Goal: Transaction & Acquisition: Purchase product/service

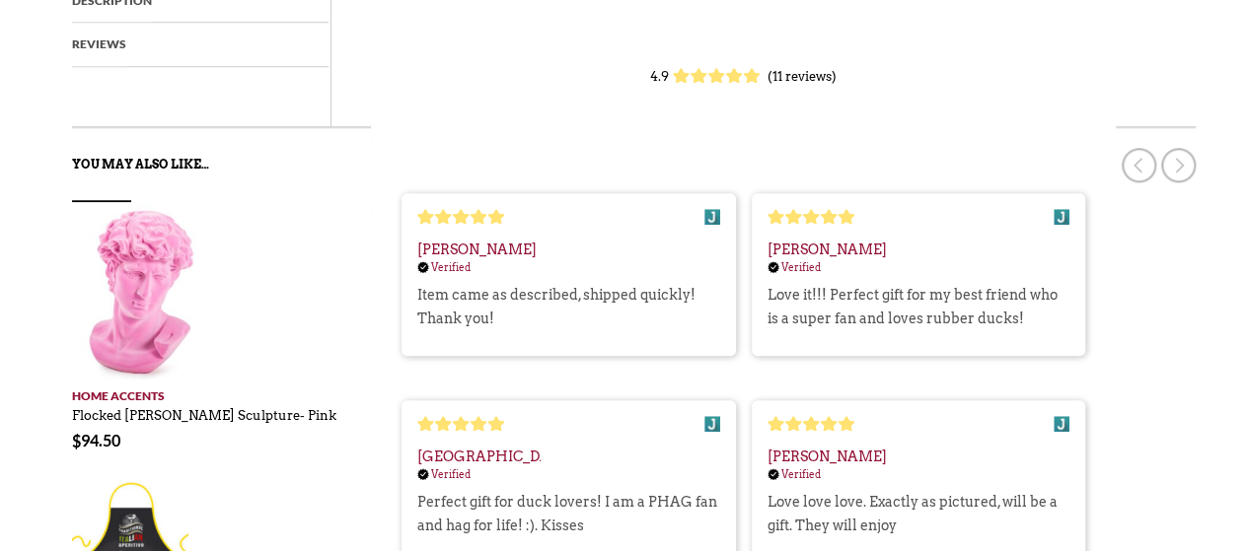
scroll to position [912, 0]
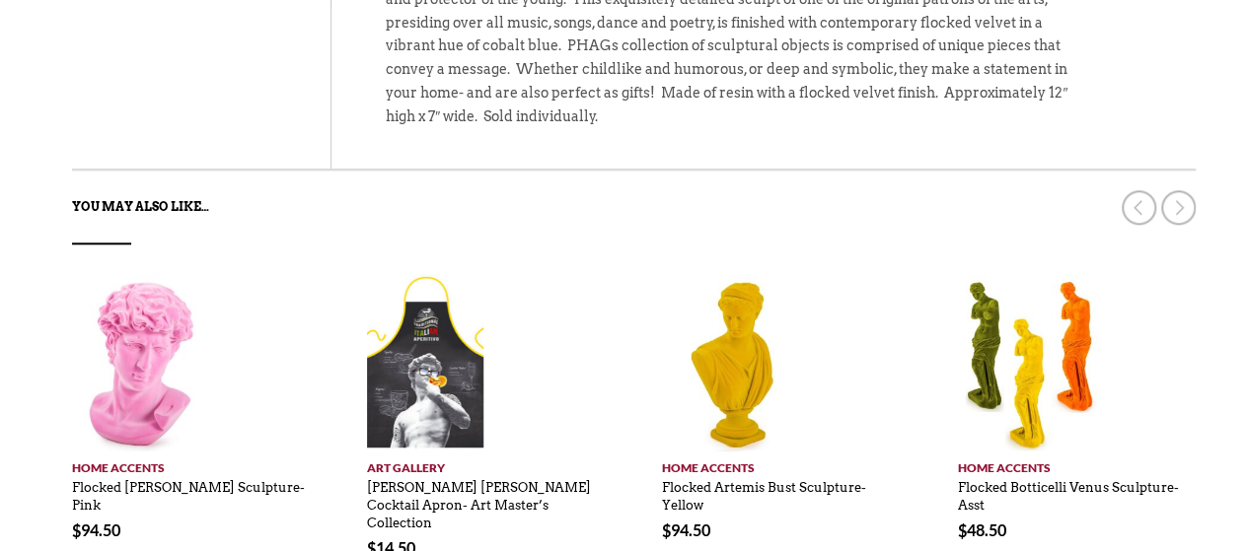
drag, startPoint x: 1241, startPoint y: 298, endPoint x: 1237, endPoint y: 308, distance: 10.6
click at [718, 327] on img at bounding box center [736, 363] width 148 height 178
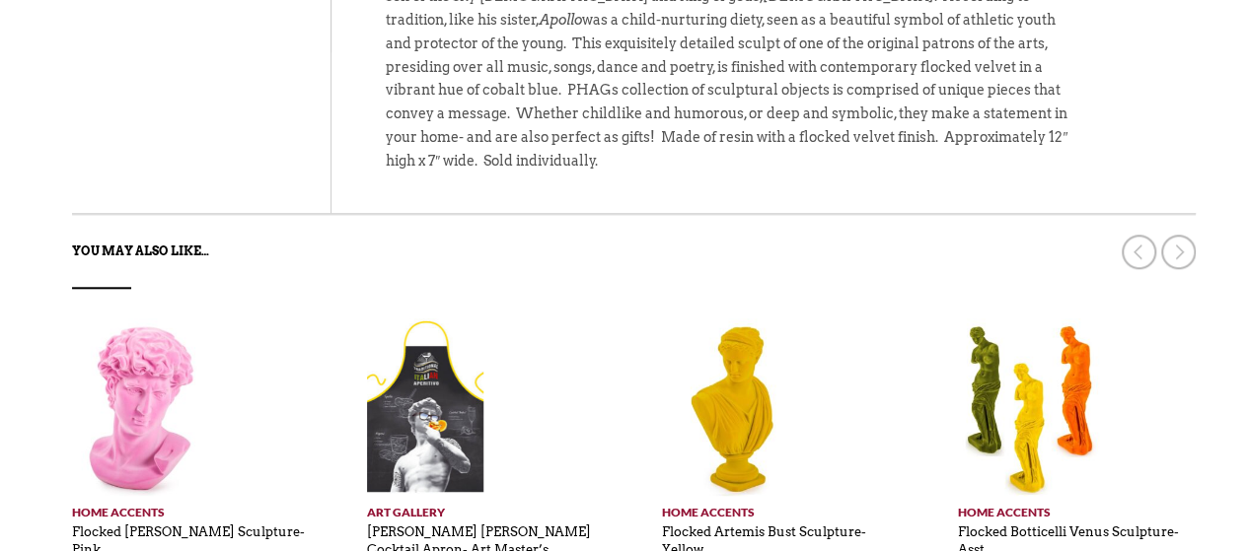
scroll to position [904, 0]
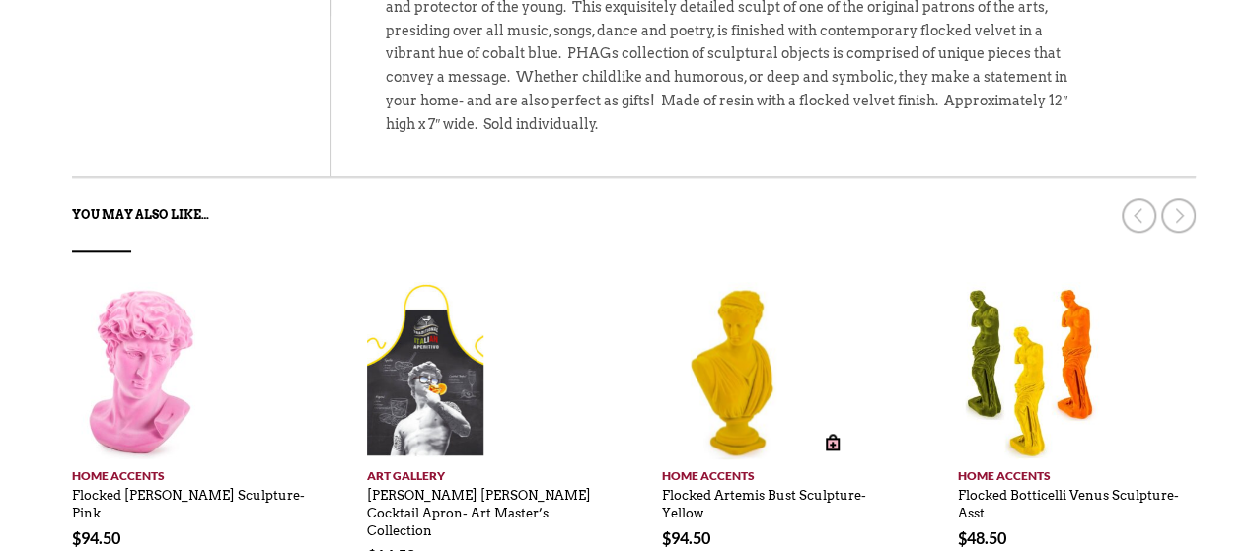
click at [712, 353] on img at bounding box center [736, 371] width 148 height 178
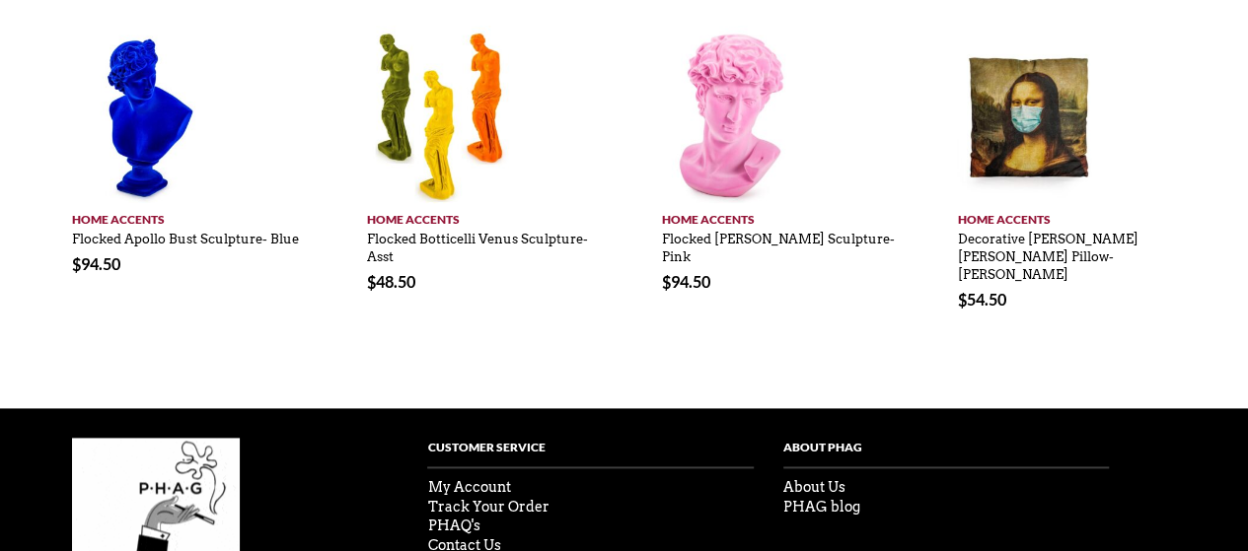
scroll to position [1028, 0]
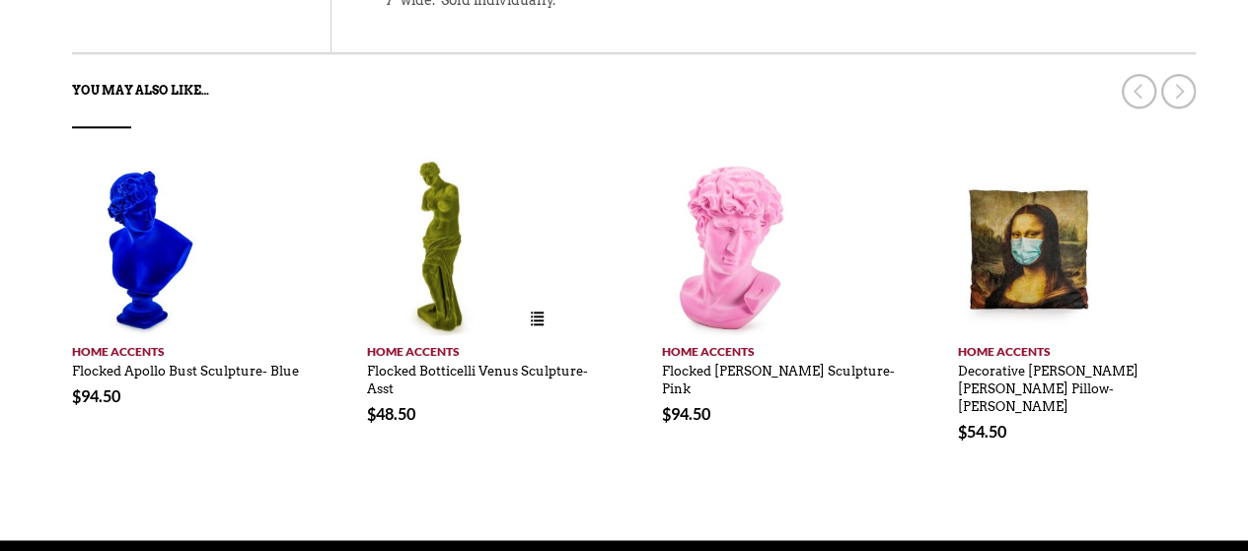
click at [427, 205] on img at bounding box center [441, 247] width 148 height 178
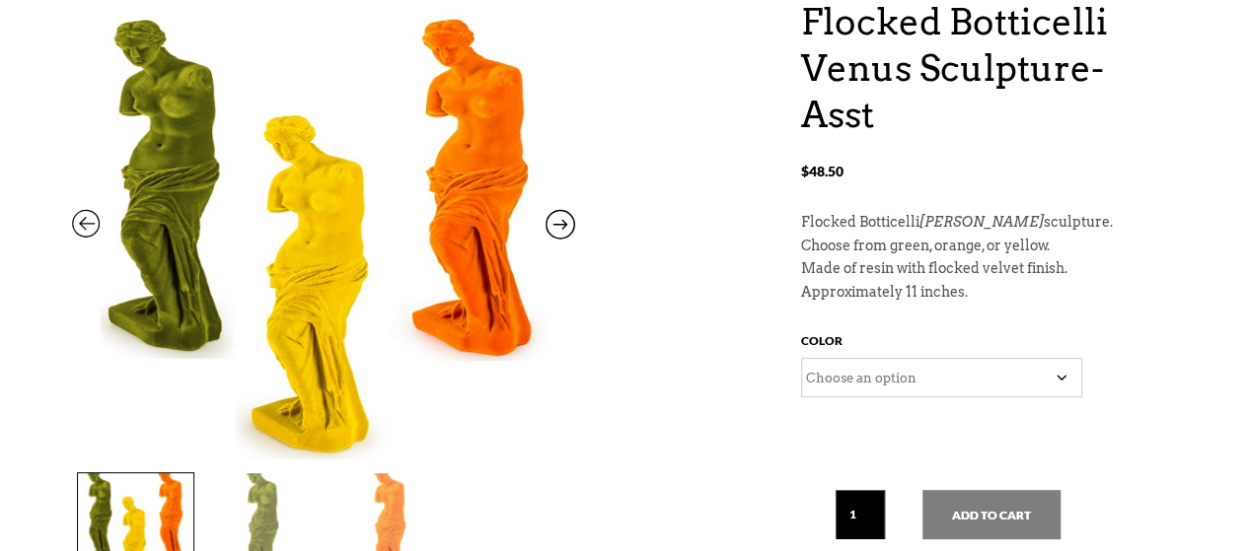
scroll to position [249, 0]
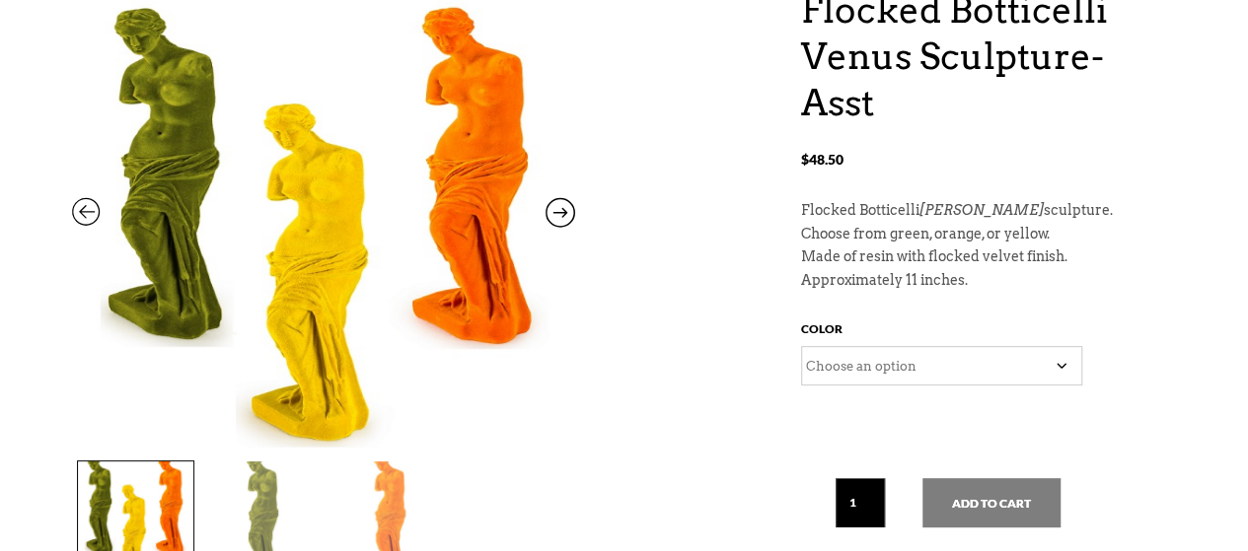
click at [1061, 364] on select "Choose an option Green Orange Yellow" at bounding box center [941, 365] width 281 height 39
click at [1093, 200] on p "Flocked Botticelli Venus de Milo sculpture." at bounding box center [988, 211] width 375 height 24
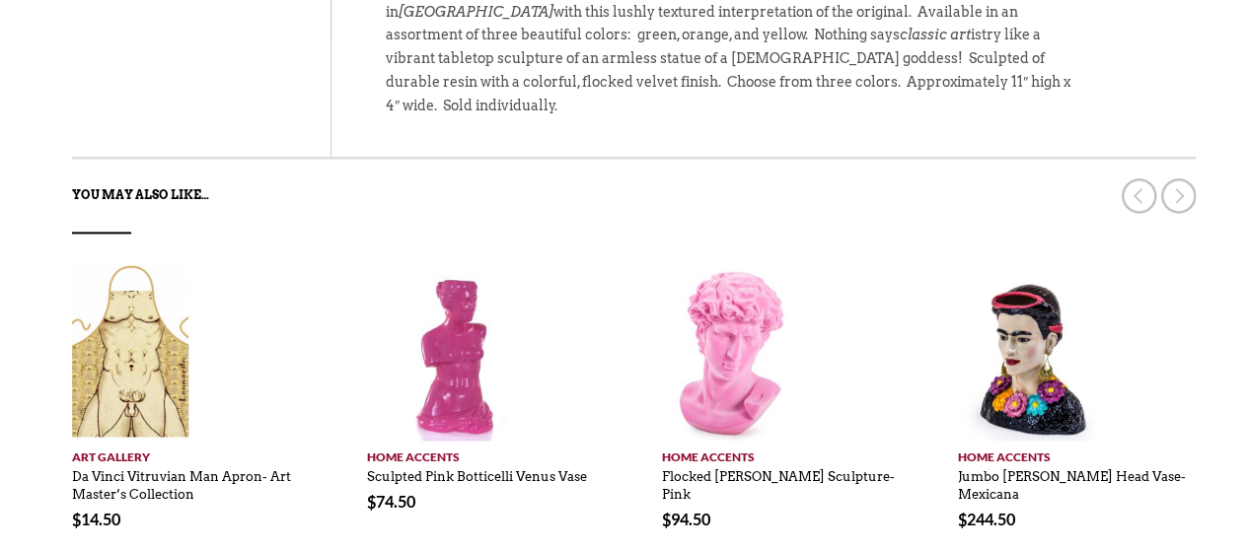
scroll to position [1365, 0]
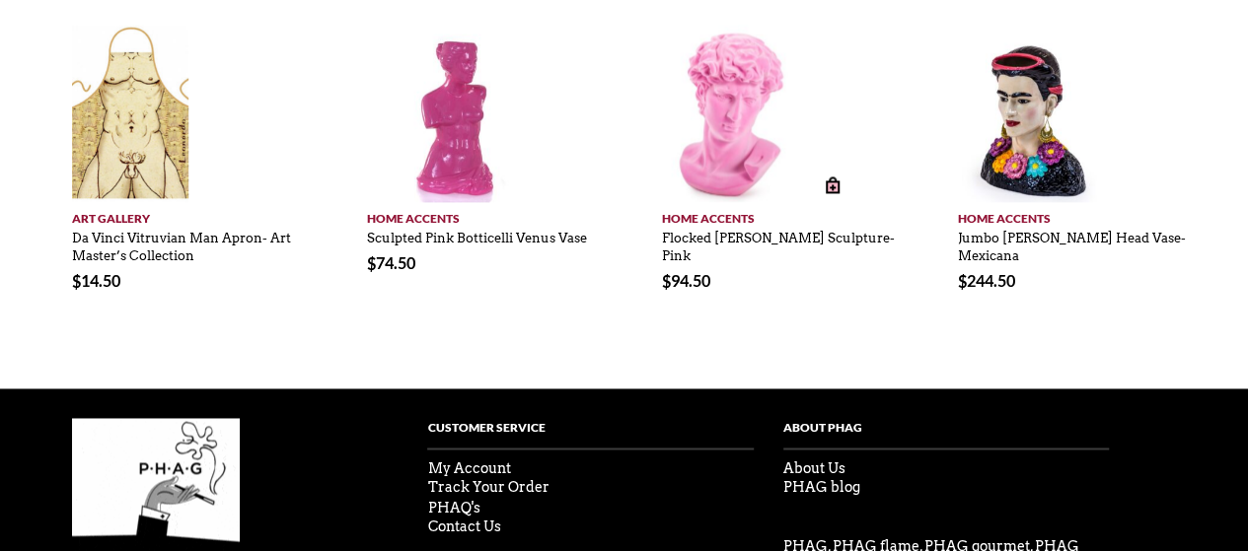
click at [729, 68] on img at bounding box center [736, 114] width 148 height 178
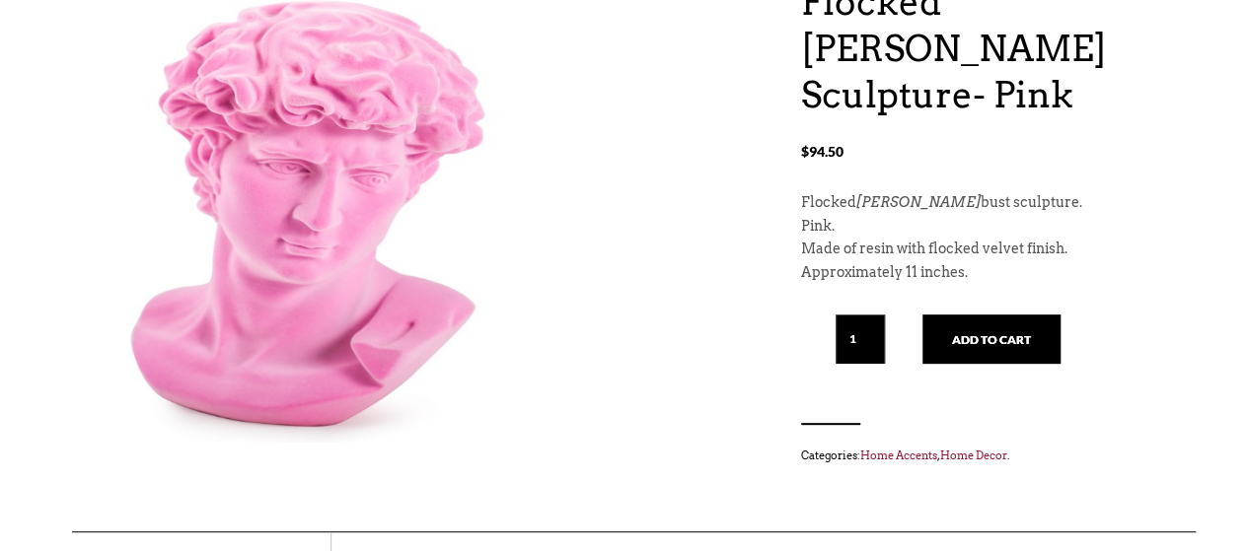
scroll to position [250, 0]
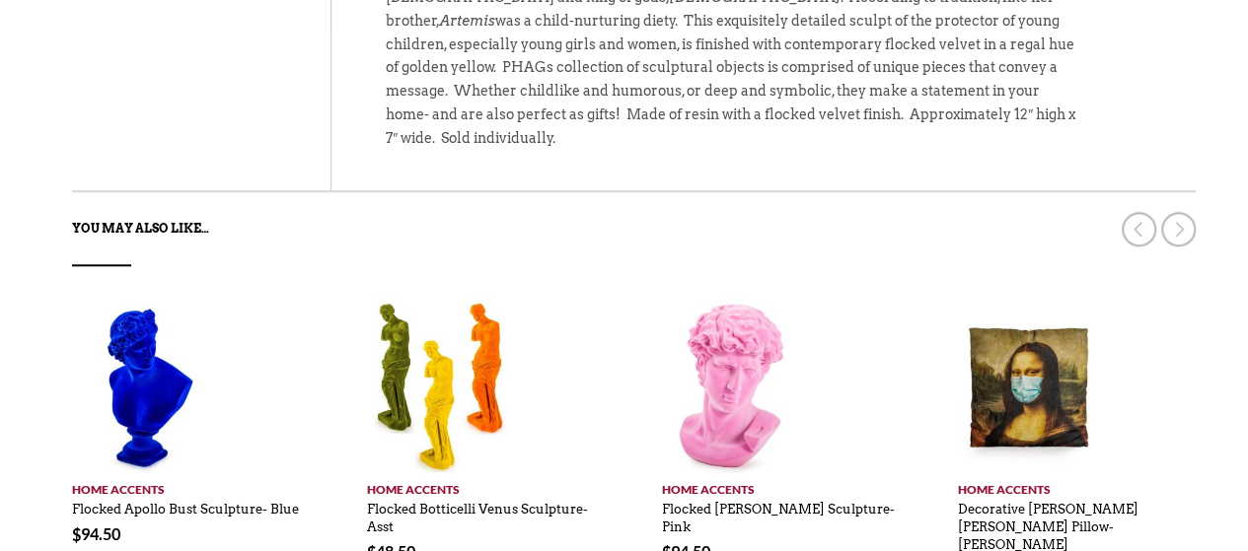
scroll to position [893, 0]
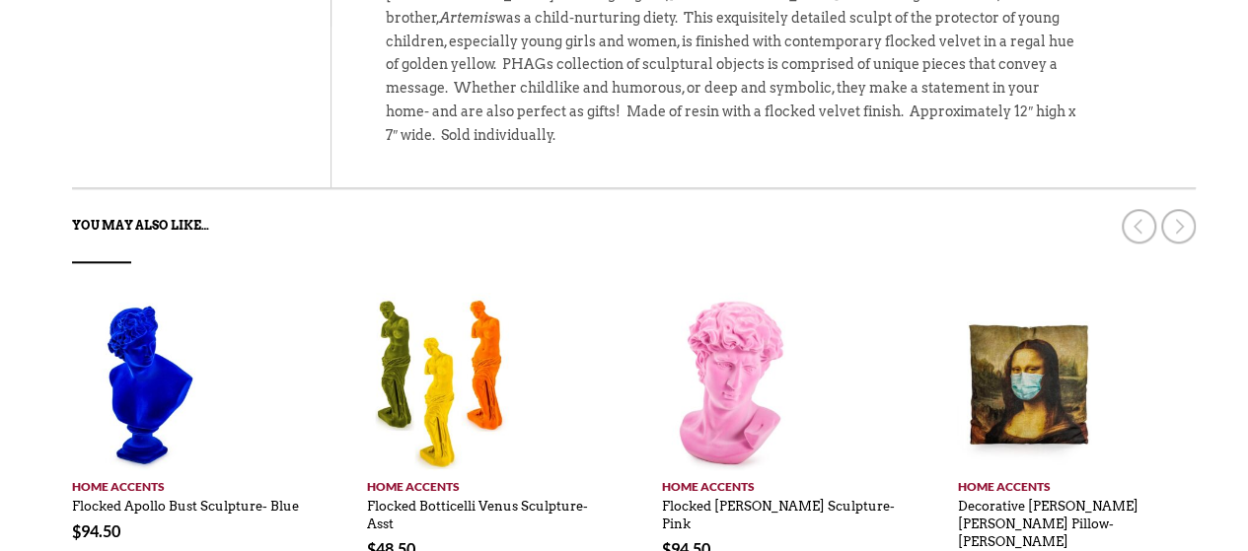
drag, startPoint x: 1257, startPoint y: 34, endPoint x: 1215, endPoint y: 289, distance: 258.8
click at [1169, 209] on link at bounding box center [1178, 226] width 35 height 35
click at [1174, 209] on link at bounding box center [1178, 226] width 35 height 35
click at [1126, 209] on link at bounding box center [1139, 226] width 35 height 35
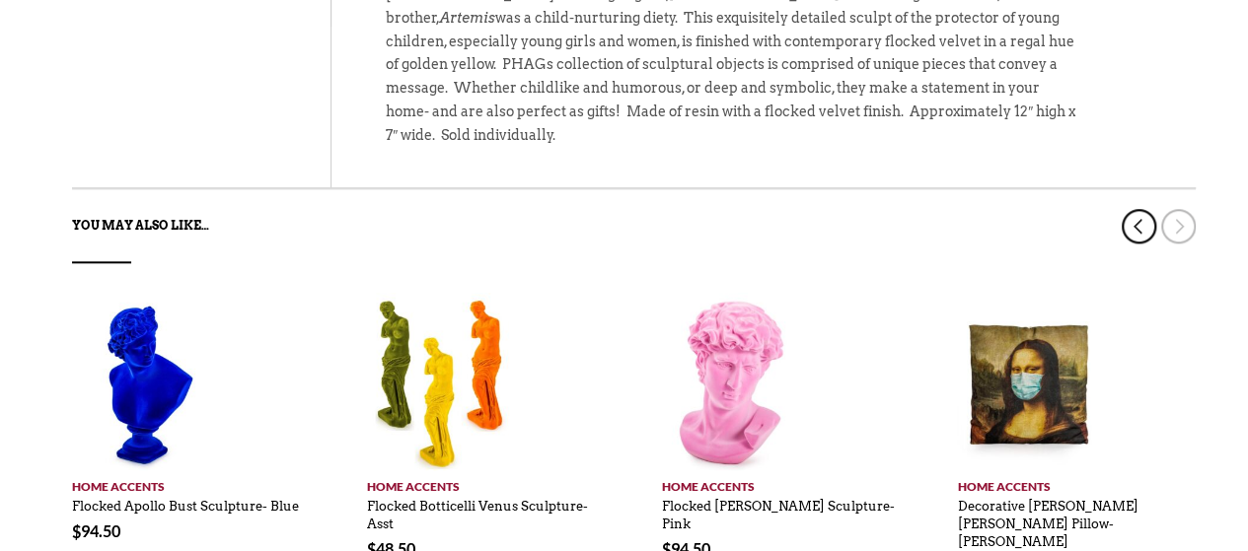
click at [1126, 209] on link at bounding box center [1139, 226] width 35 height 35
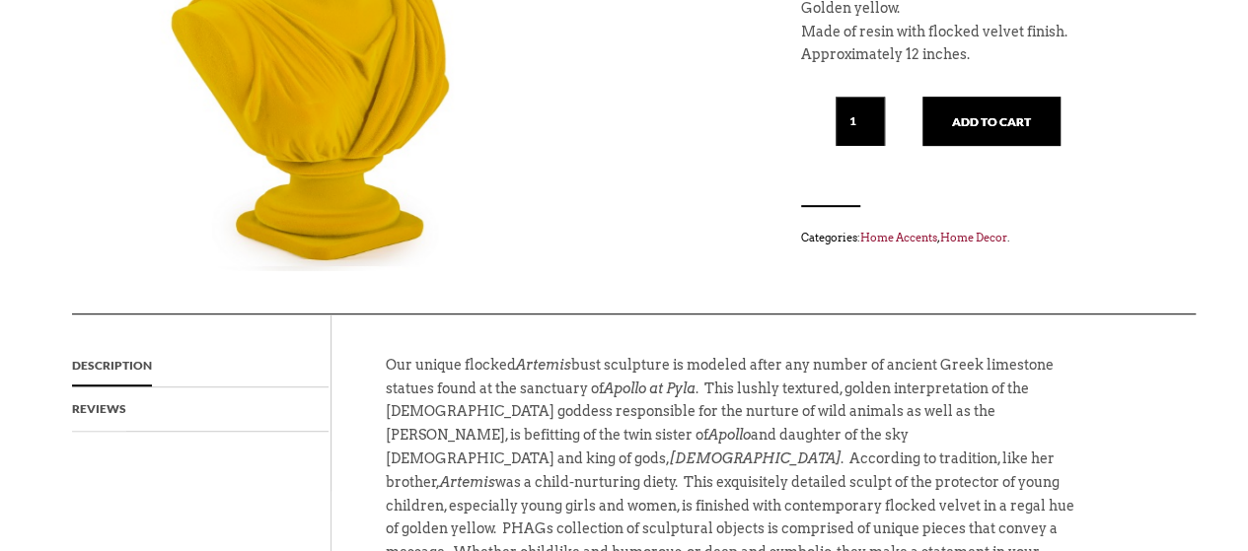
scroll to position [426, 0]
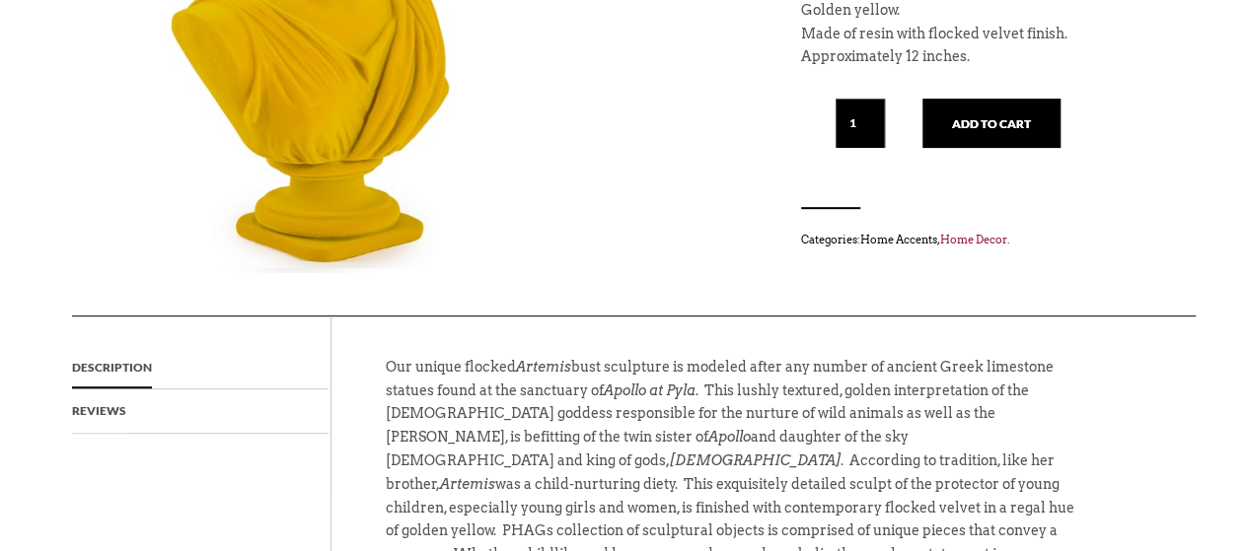
click at [926, 246] on link "Home Accents" at bounding box center [898, 240] width 77 height 14
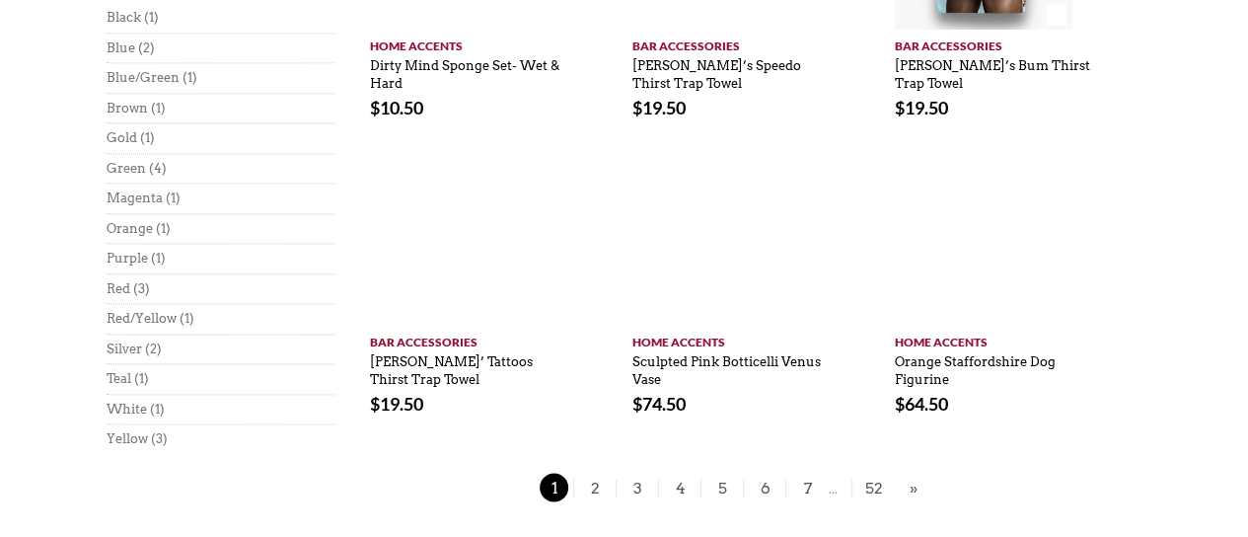
scroll to position [1380, 0]
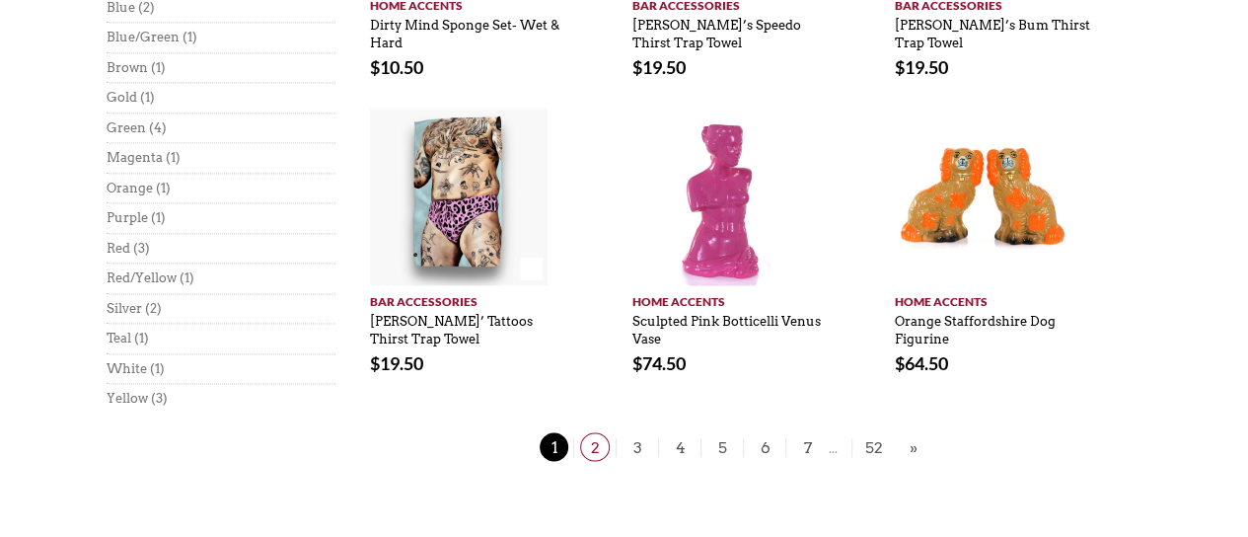
click at [594, 432] on span "2" at bounding box center [595, 446] width 30 height 29
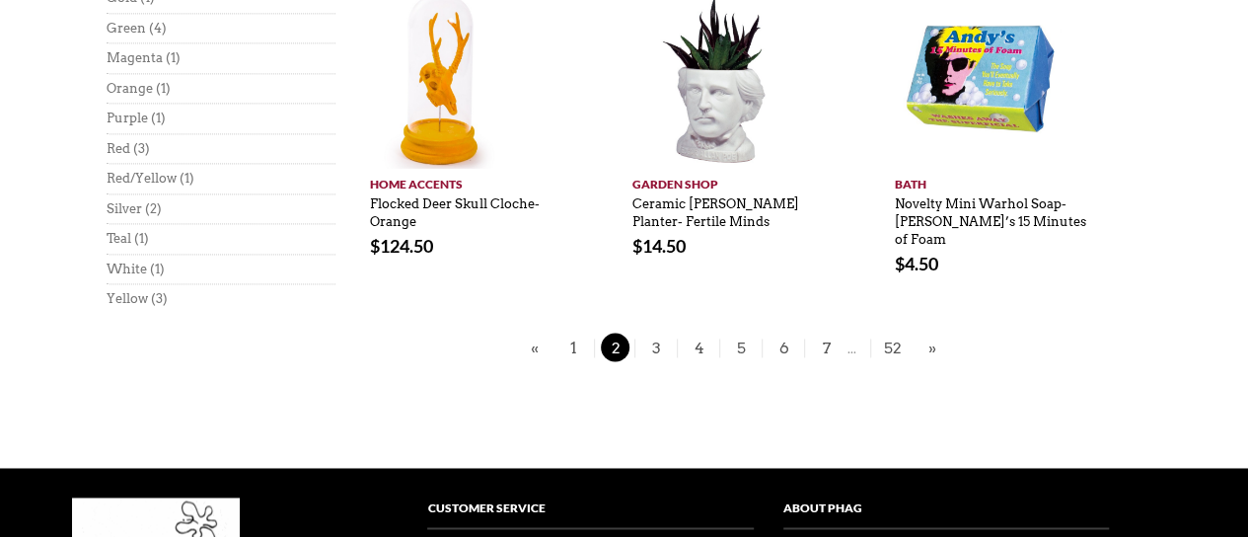
scroll to position [1384, 0]
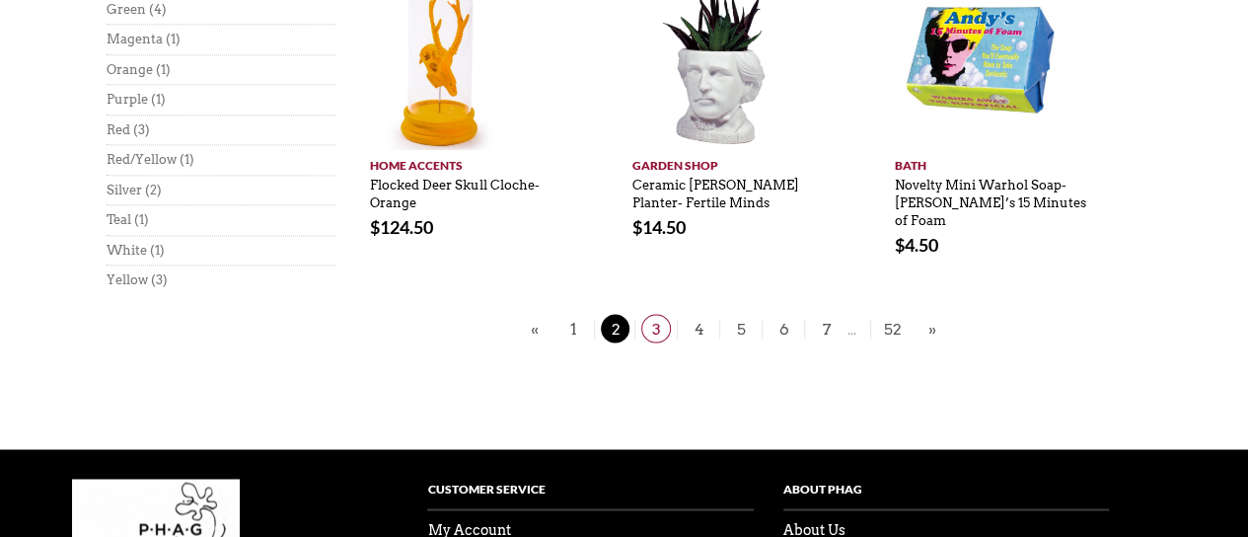
click at [659, 314] on span "3" at bounding box center [656, 328] width 30 height 29
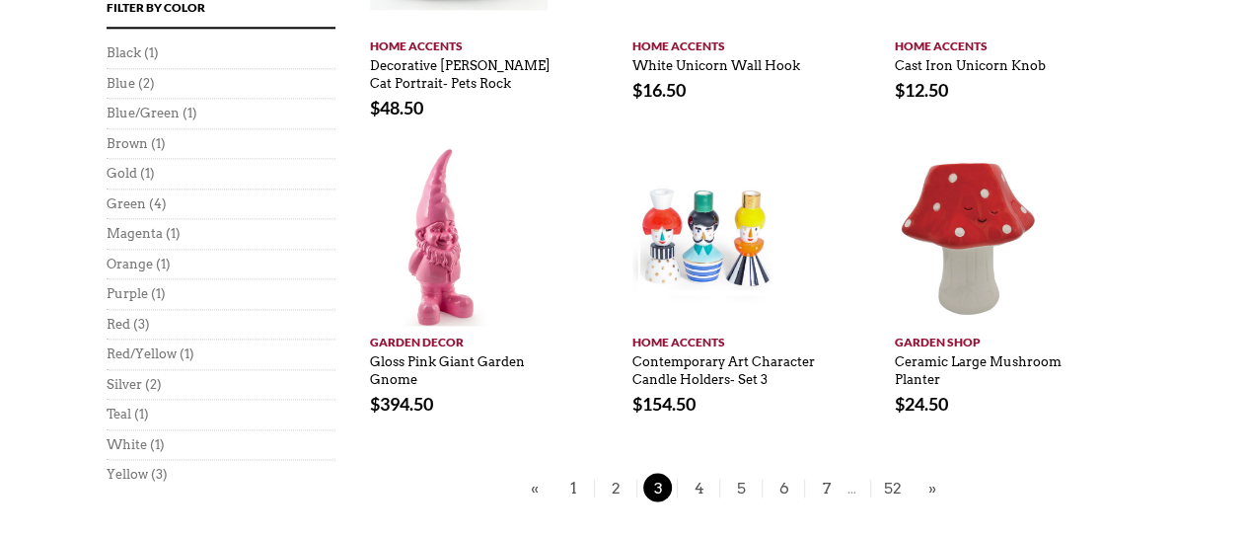
scroll to position [1296, 0]
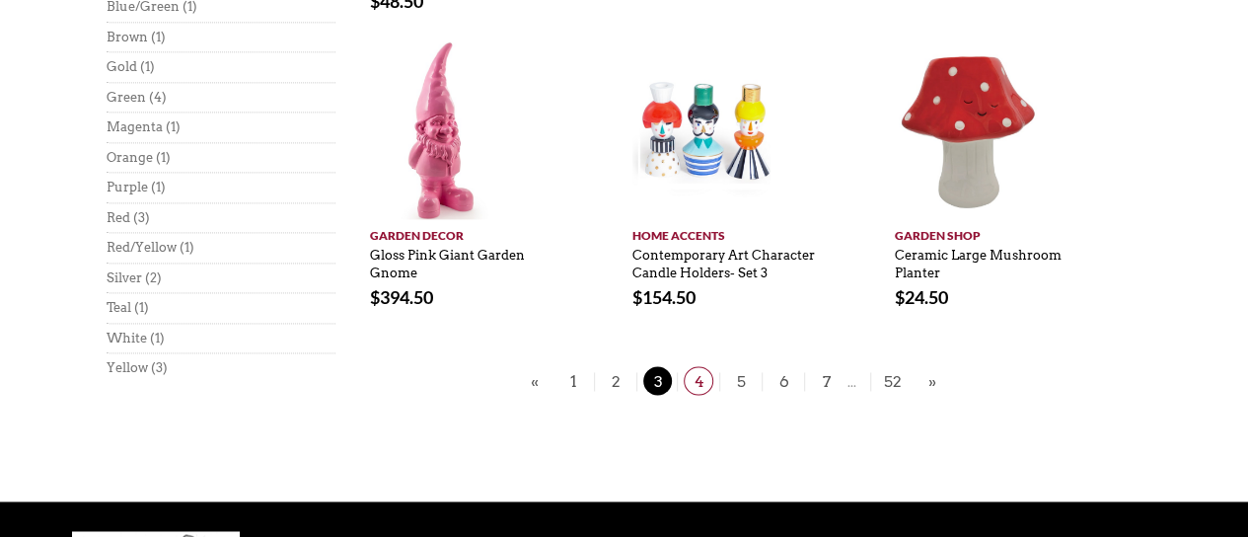
click at [700, 388] on span "4" at bounding box center [699, 380] width 30 height 29
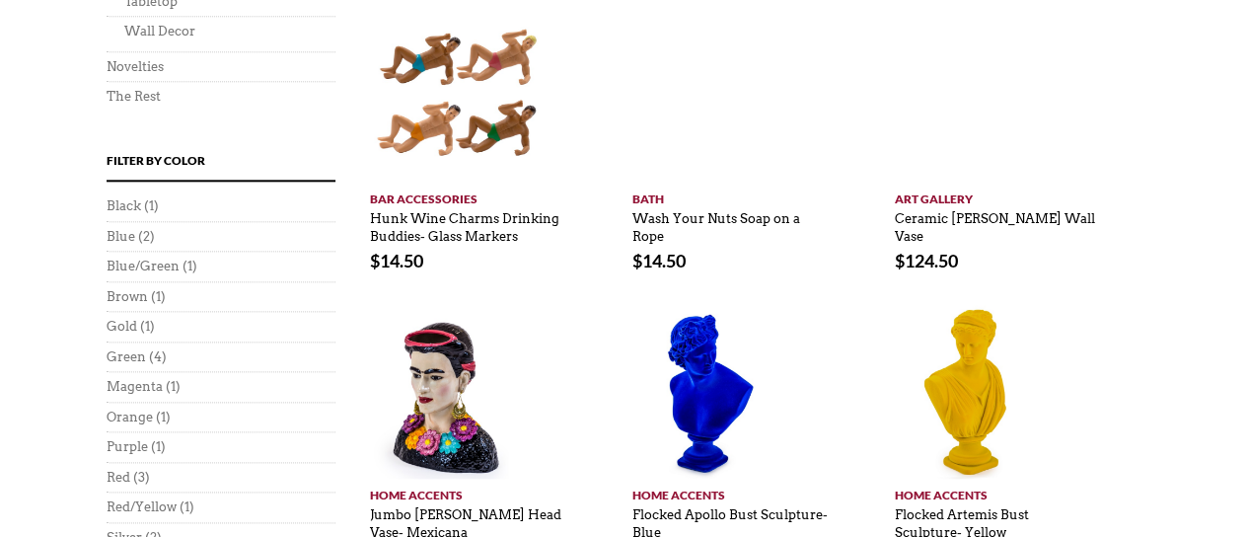
scroll to position [1157, 0]
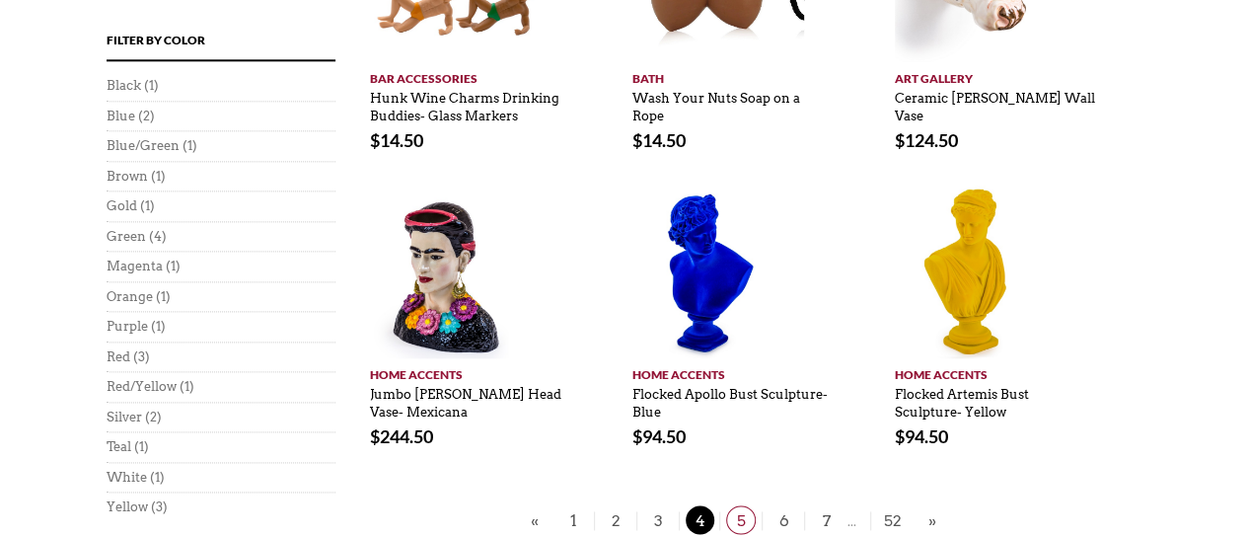
click at [746, 518] on span "5" at bounding box center [741, 519] width 30 height 29
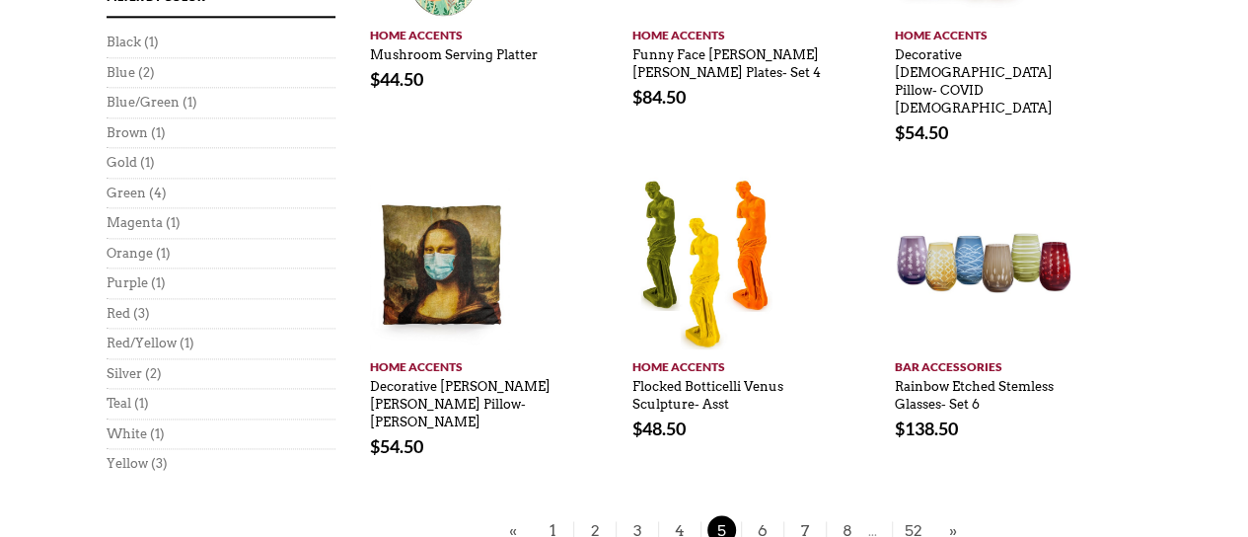
scroll to position [1269, 0]
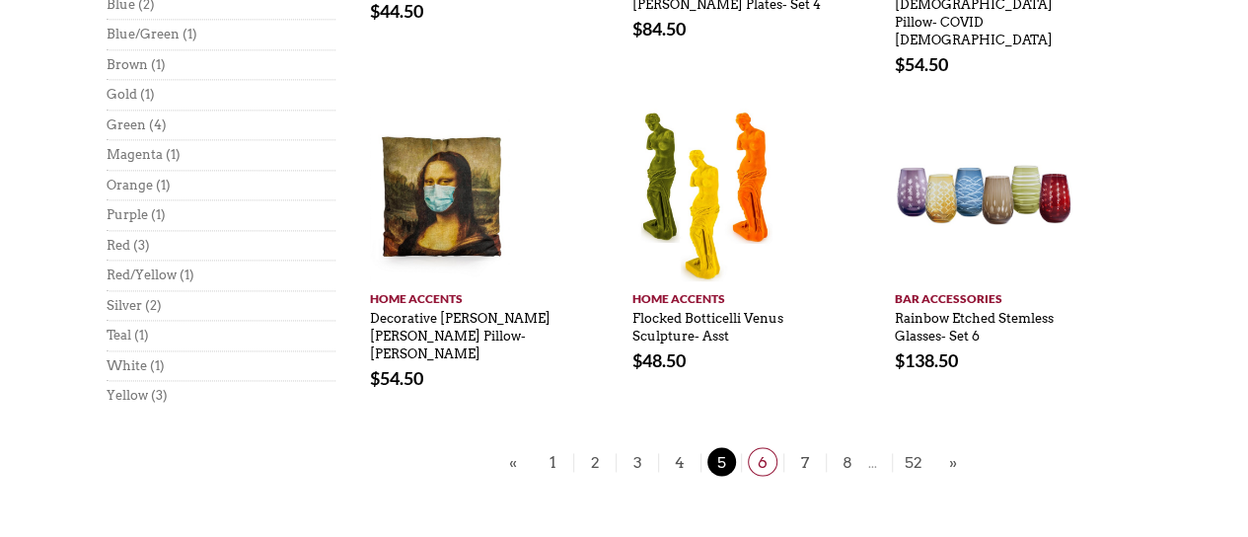
click at [763, 447] on span "6" at bounding box center [763, 461] width 30 height 29
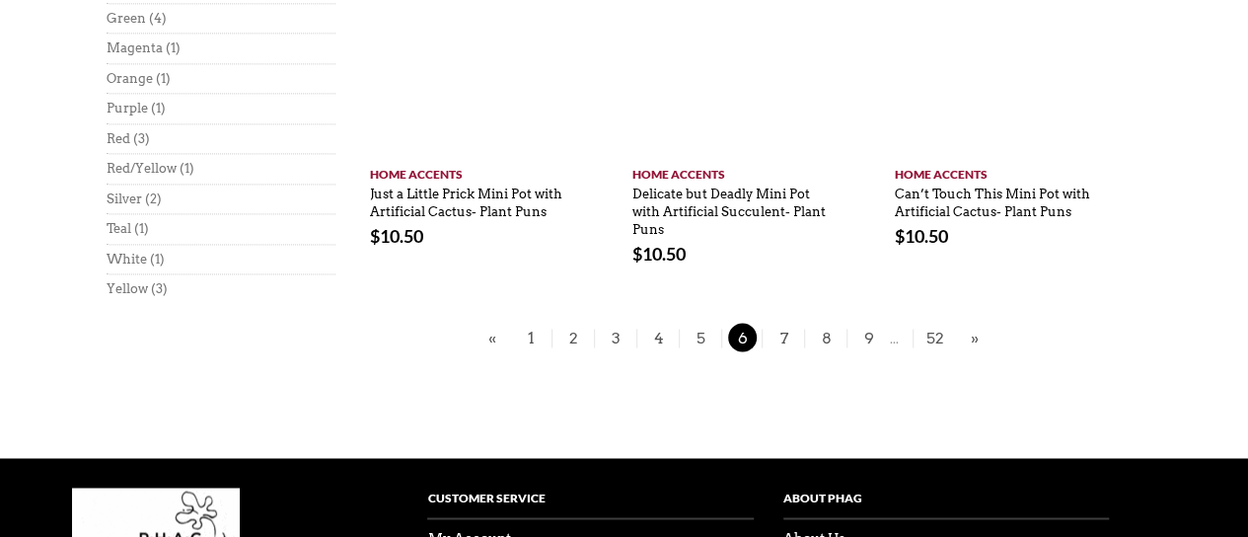
scroll to position [1381, 0]
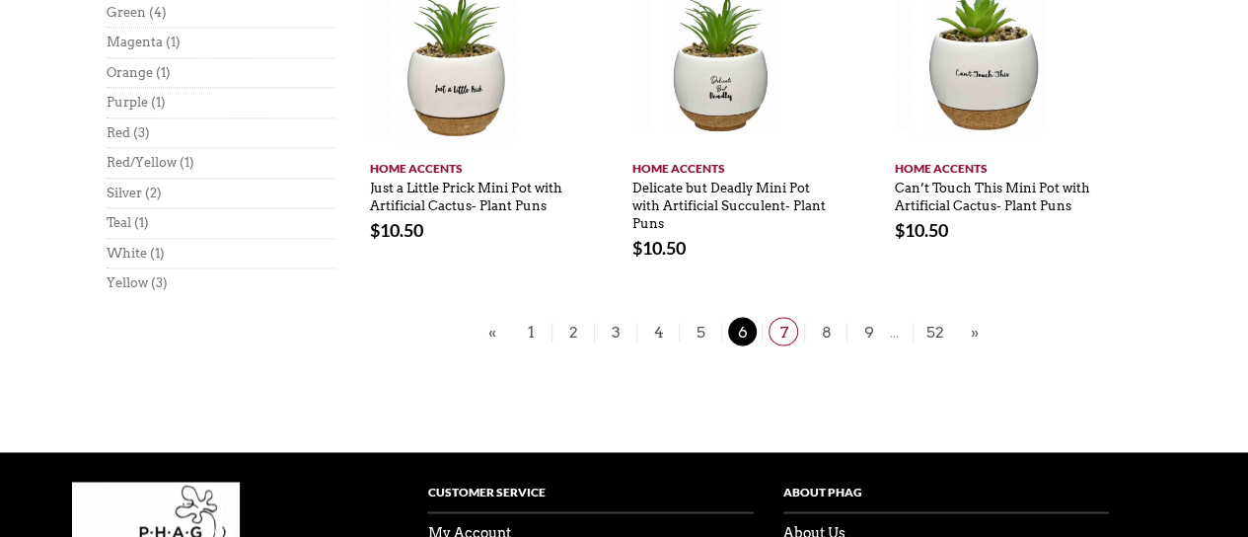
click at [782, 335] on span "7" at bounding box center [783, 331] width 30 height 29
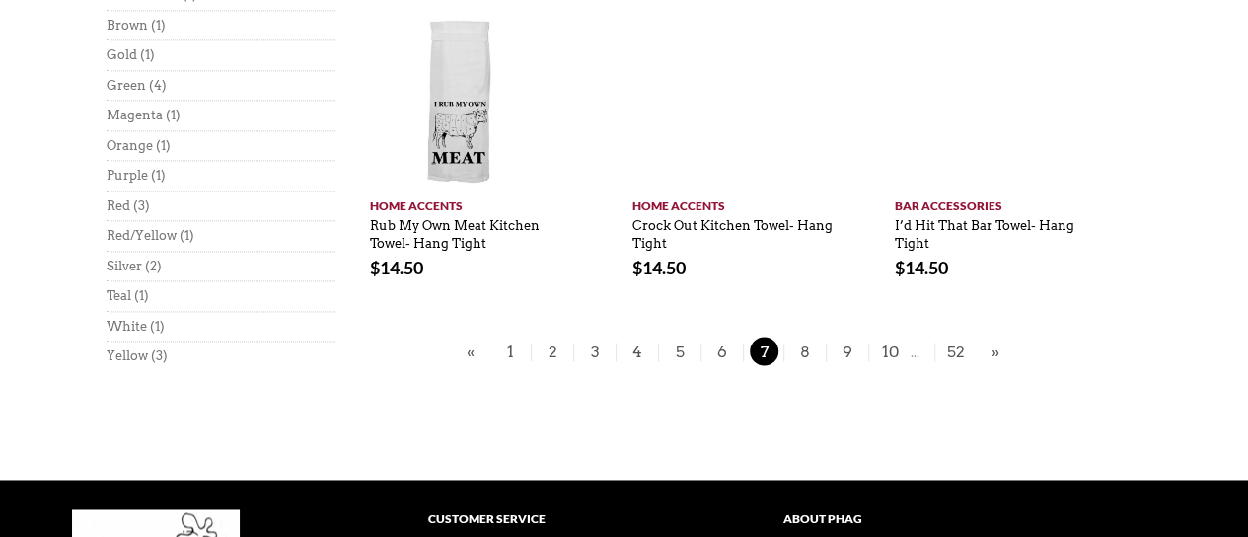
scroll to position [1324, 0]
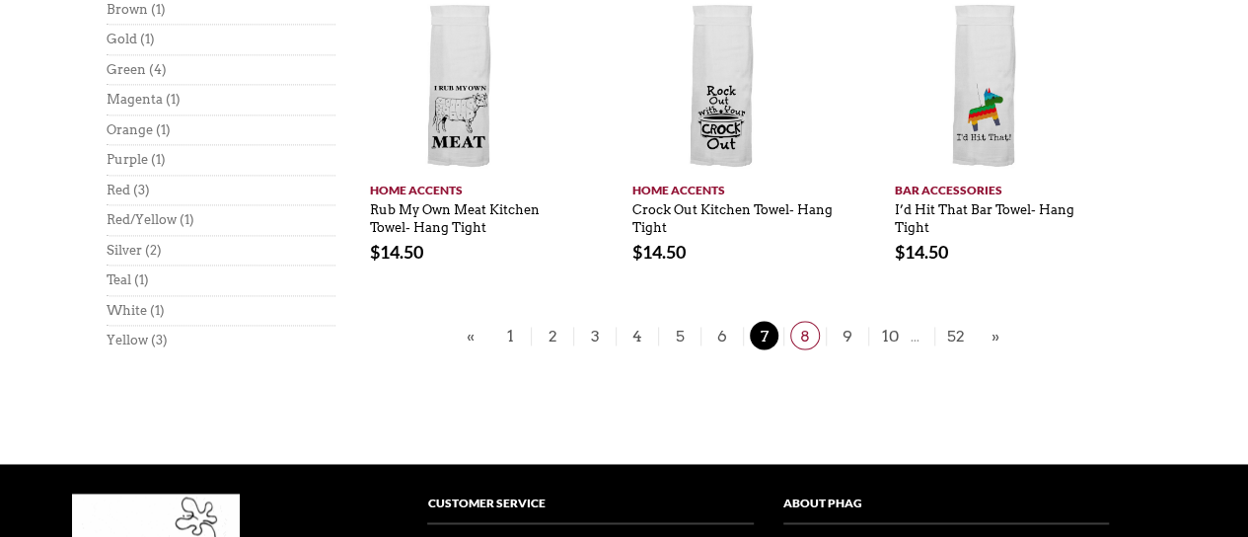
click at [799, 336] on span "8" at bounding box center [805, 335] width 30 height 29
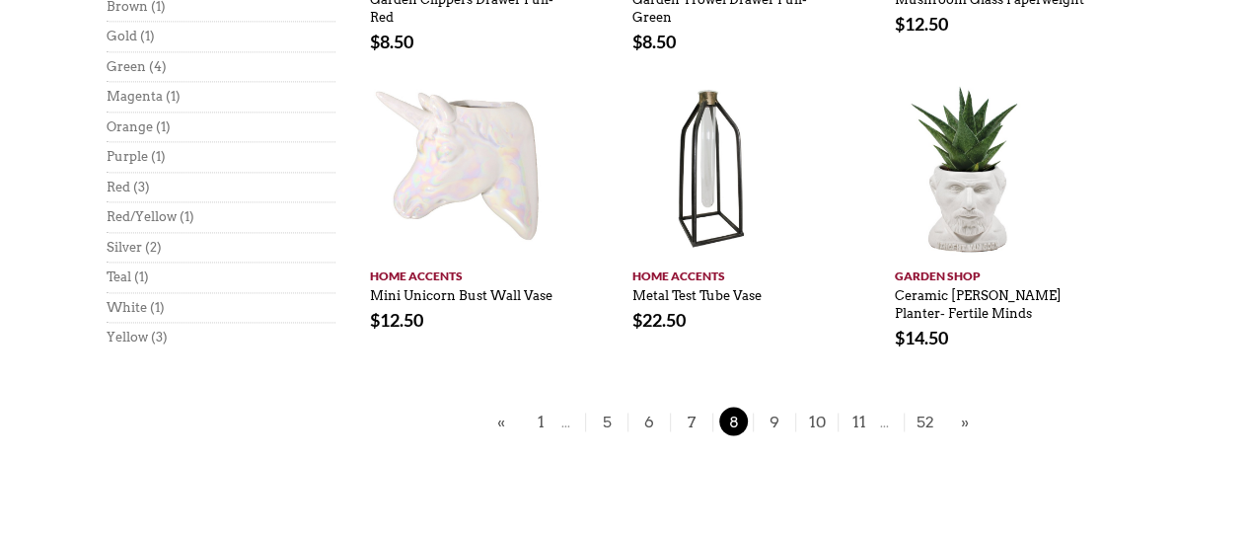
scroll to position [1346, 0]
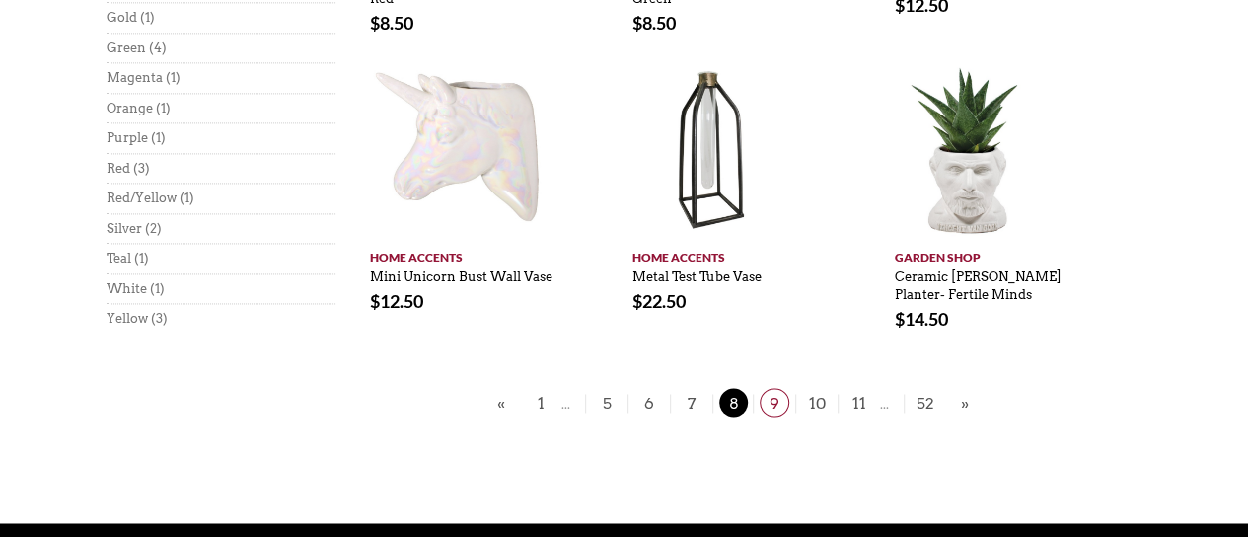
click at [773, 388] on span "9" at bounding box center [775, 402] width 30 height 29
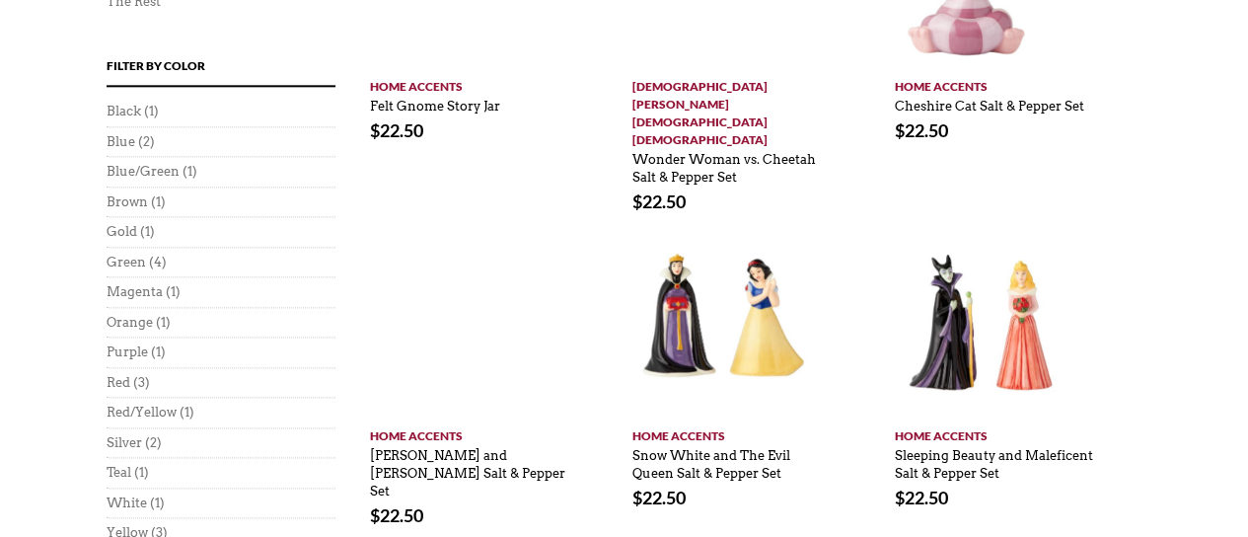
scroll to position [1276, 0]
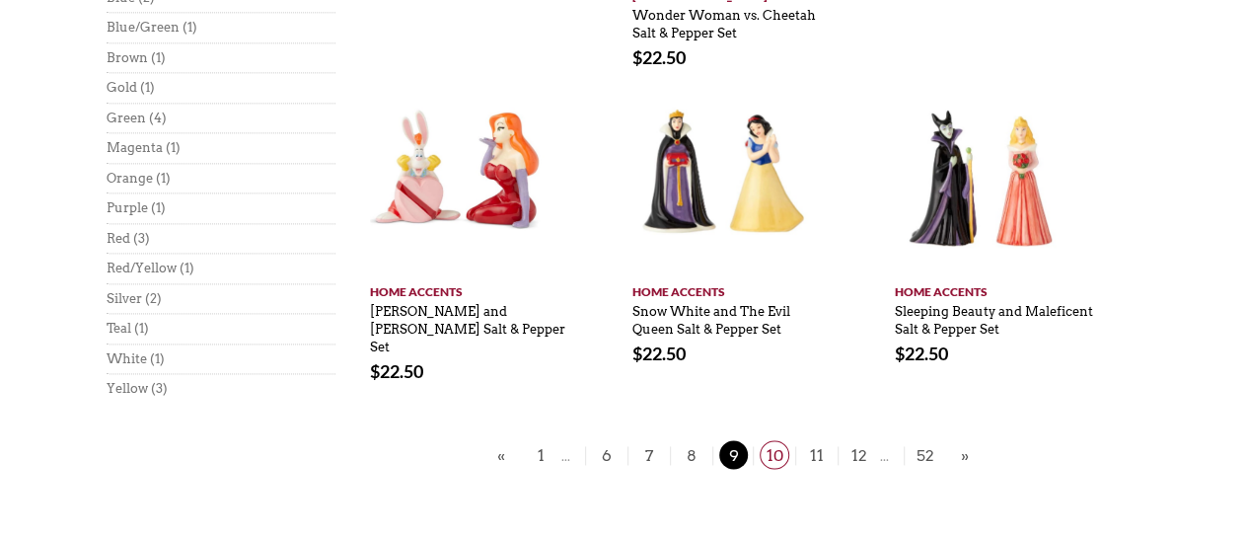
click at [765, 440] on span "10" at bounding box center [775, 454] width 30 height 29
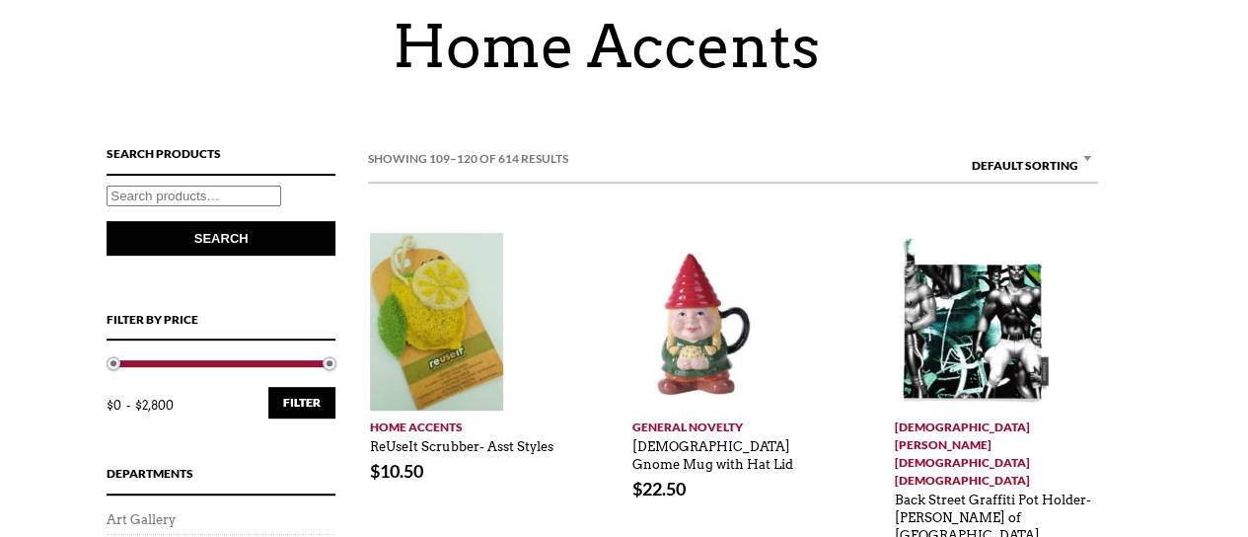
scroll to position [15, 0]
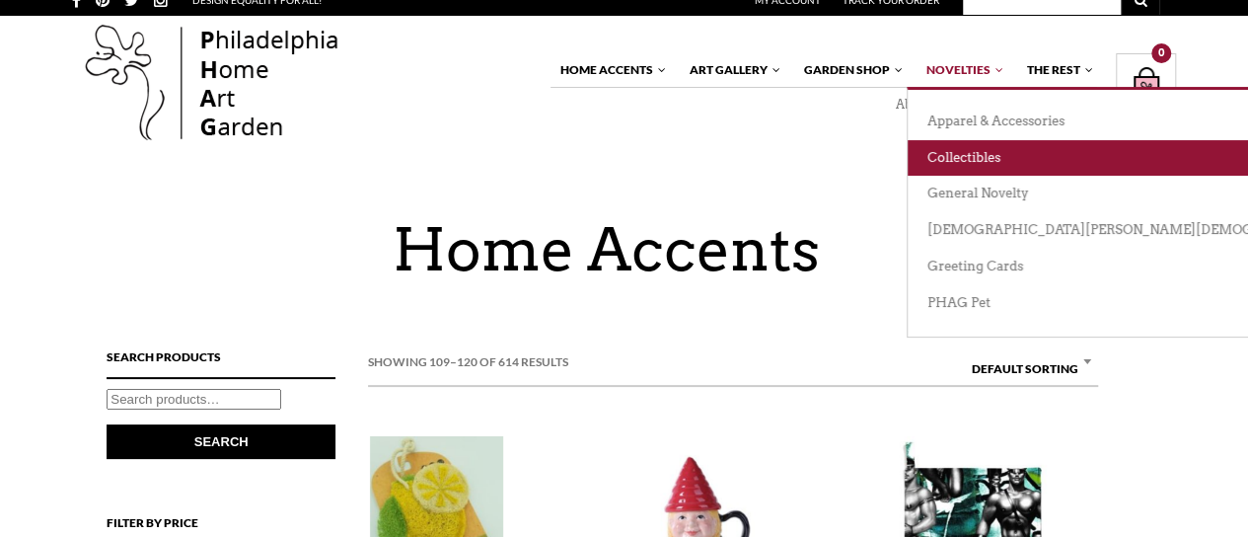
click at [969, 144] on link "Collectibles" at bounding box center [1215, 158] width 614 height 36
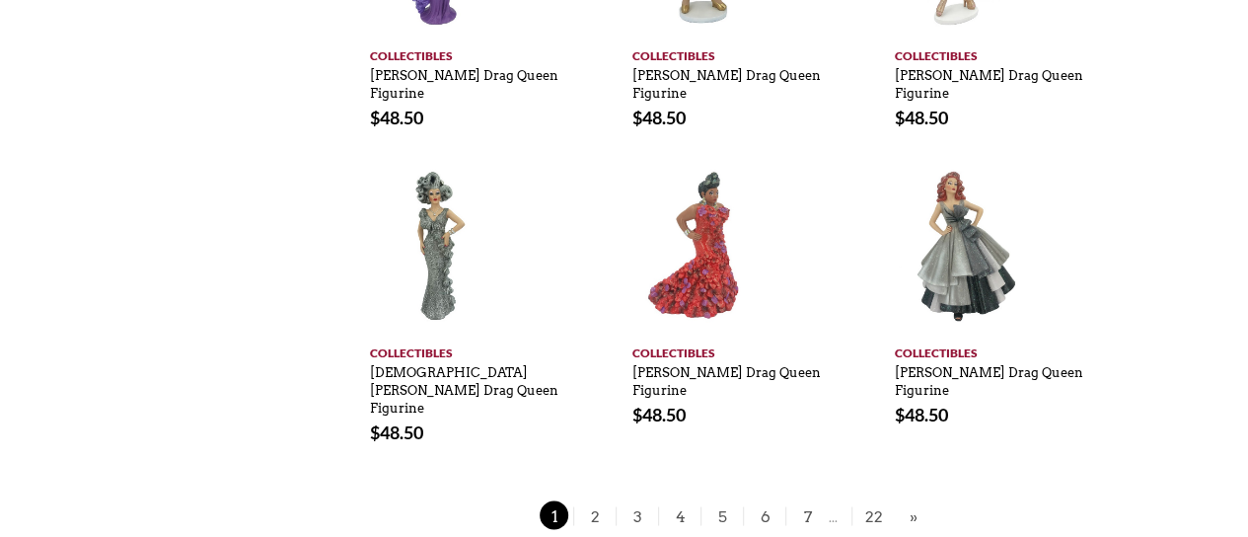
scroll to position [1659, 0]
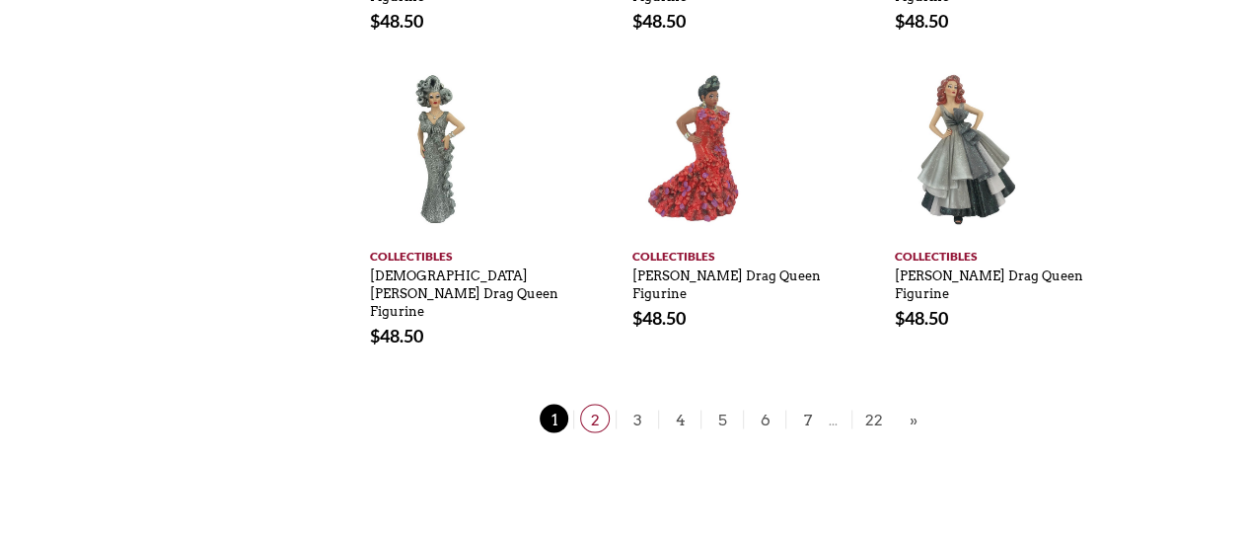
click at [595, 403] on span "2" at bounding box center [595, 417] width 30 height 29
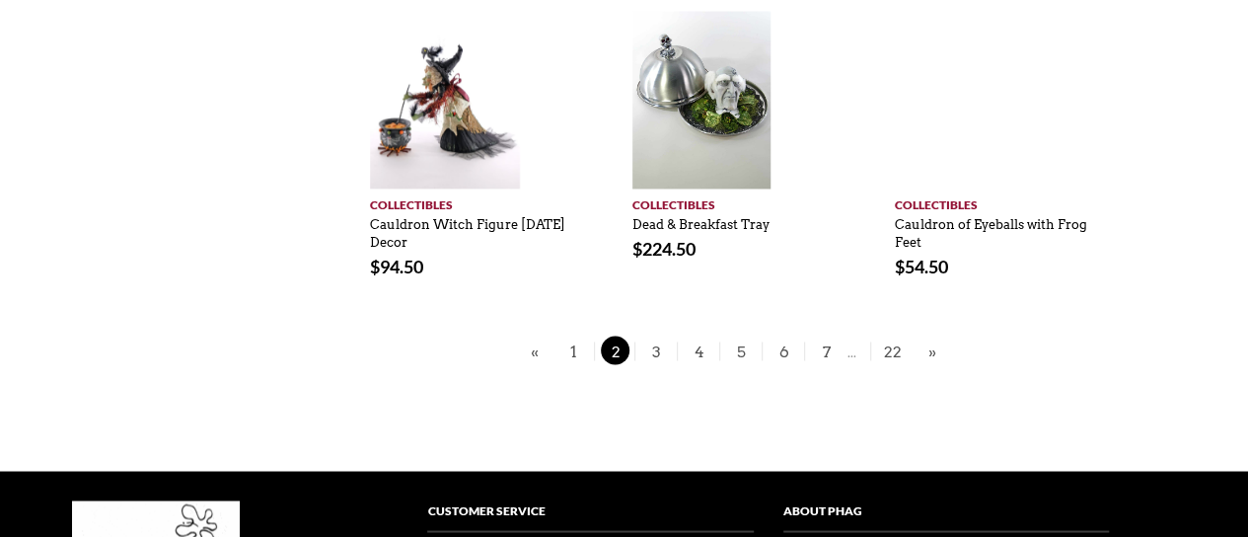
scroll to position [1592, 0]
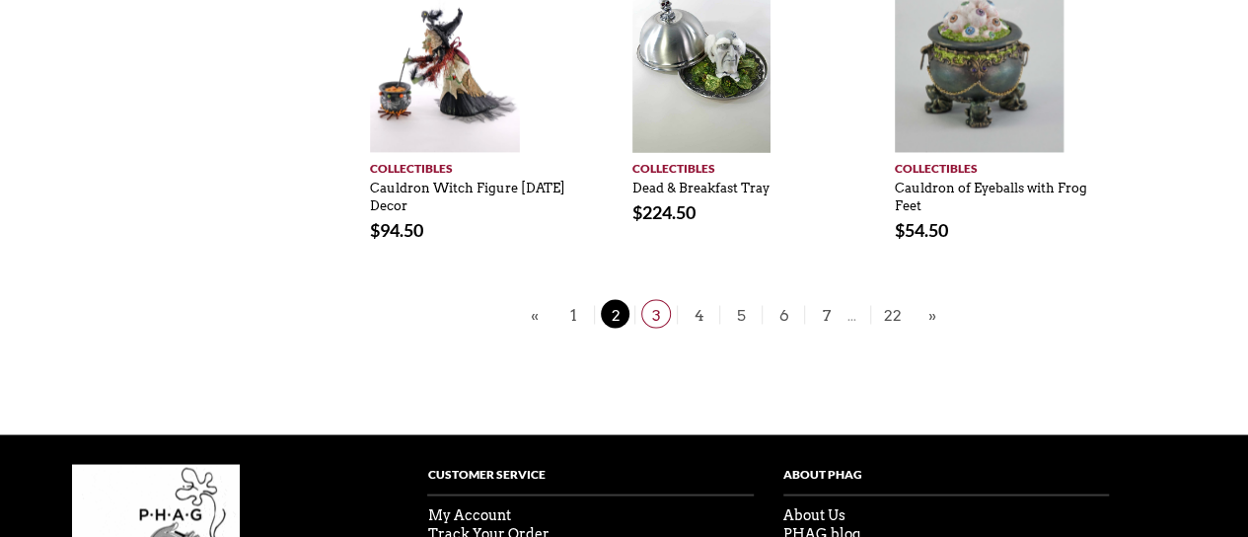
click at [651, 322] on span "3" at bounding box center [656, 313] width 30 height 29
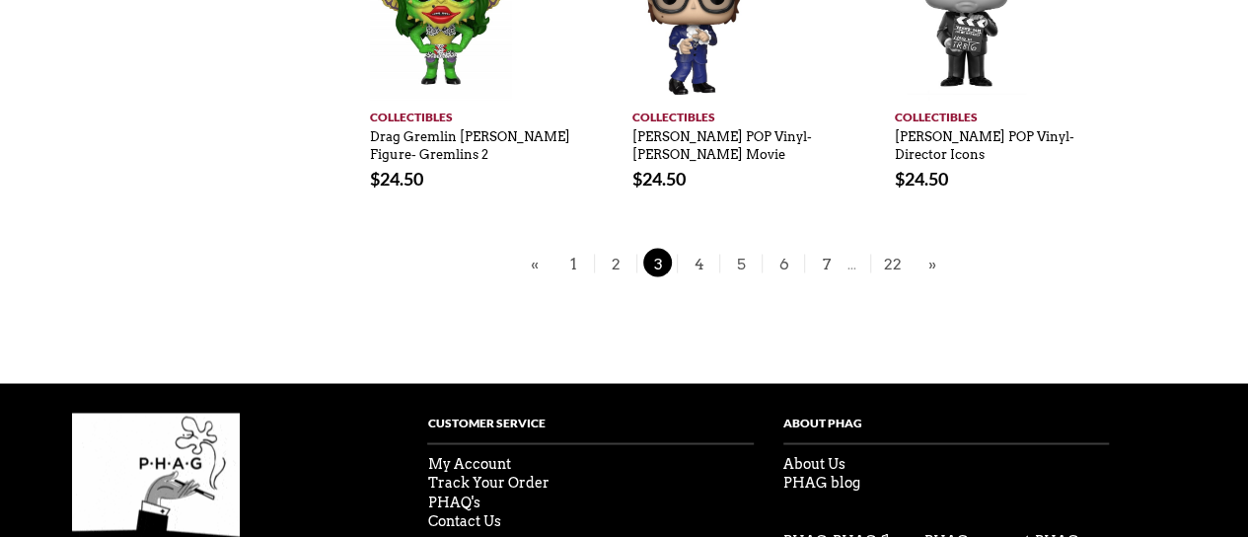
scroll to position [1653, 0]
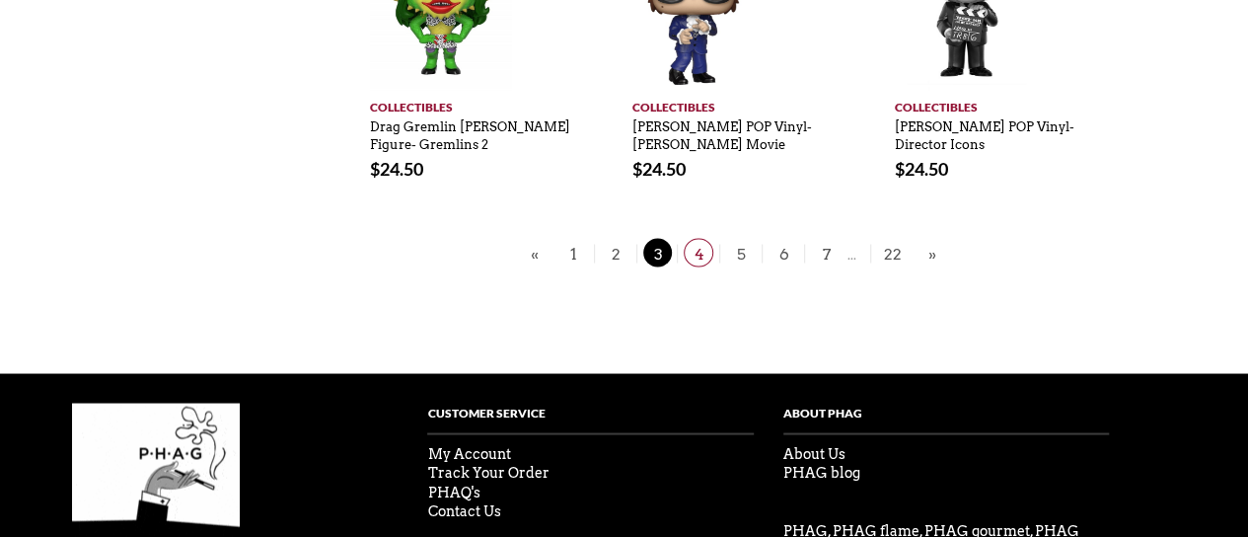
click at [696, 248] on span "4" at bounding box center [699, 252] width 30 height 29
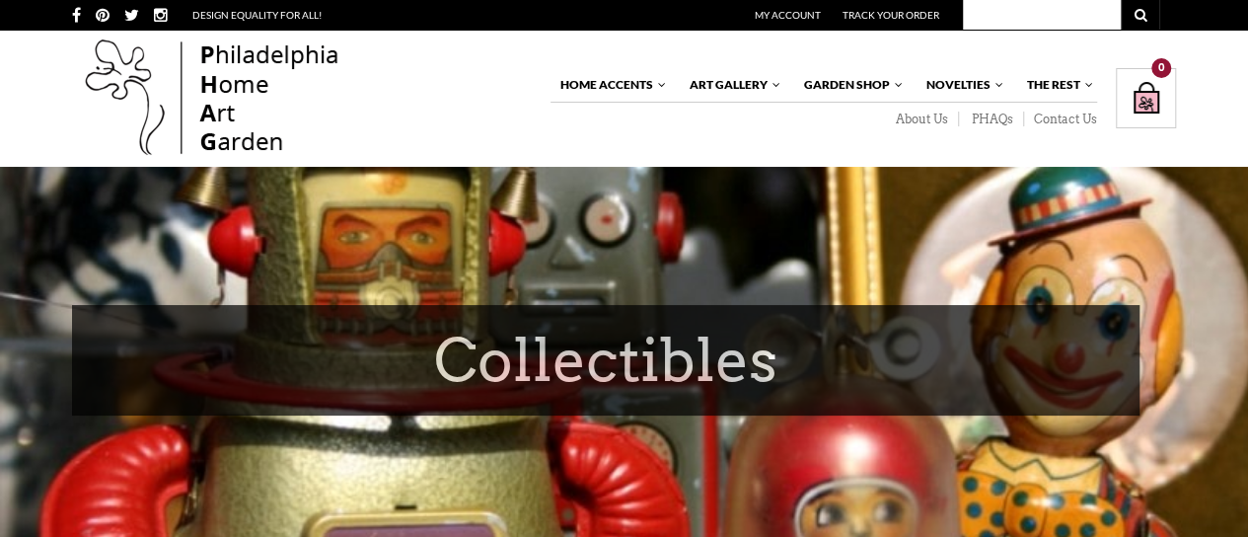
click at [262, 108] on img at bounding box center [212, 99] width 280 height 126
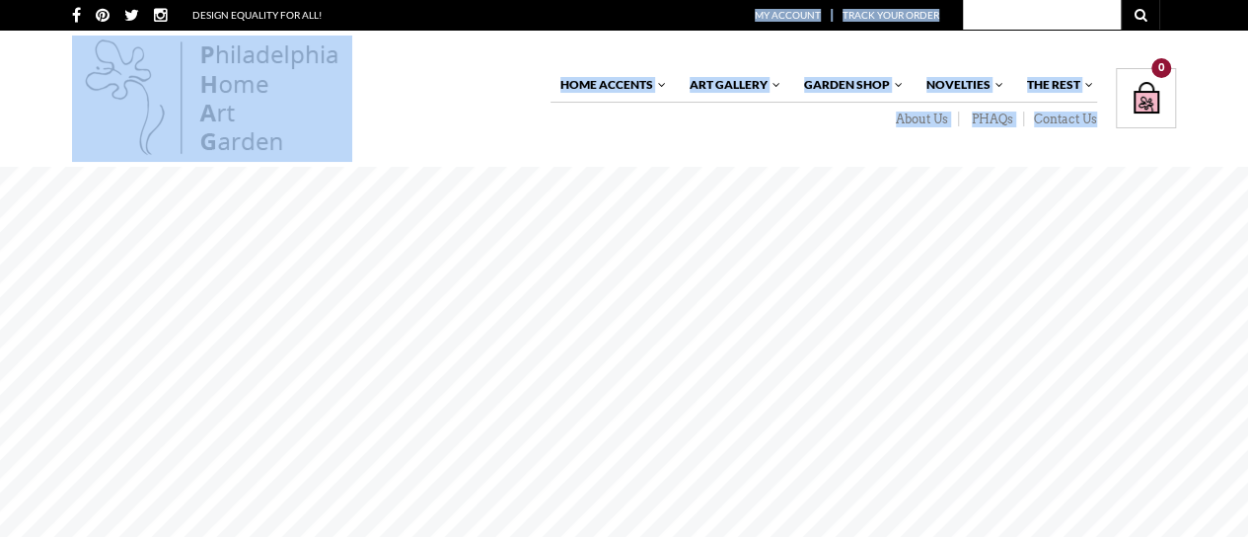
drag, startPoint x: 1244, startPoint y: 29, endPoint x: 1240, endPoint y: 80, distance: 51.4
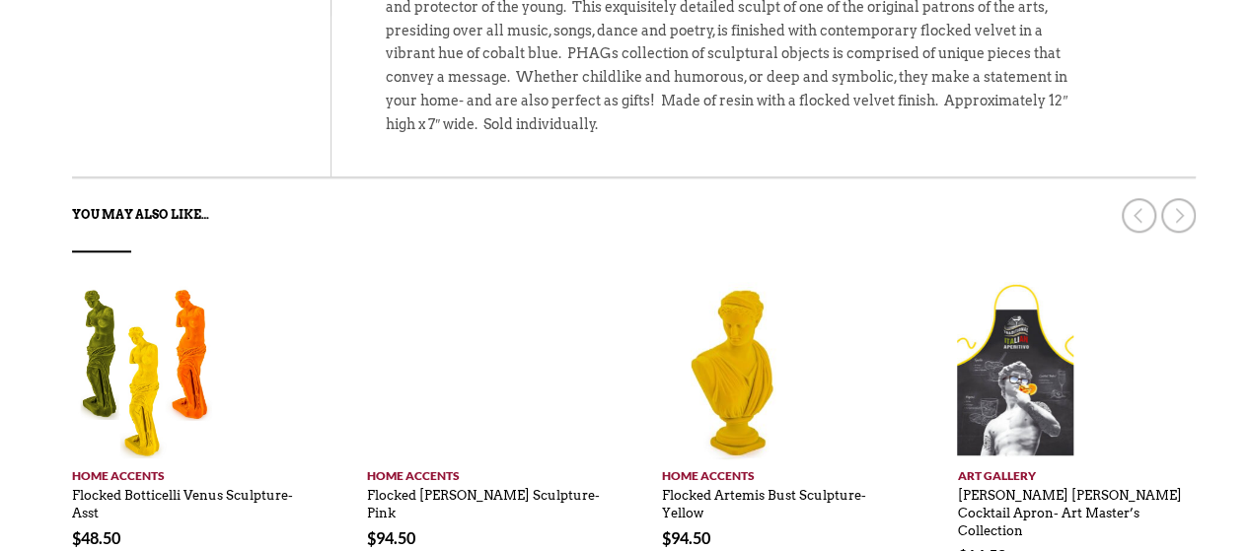
scroll to position [943, 0]
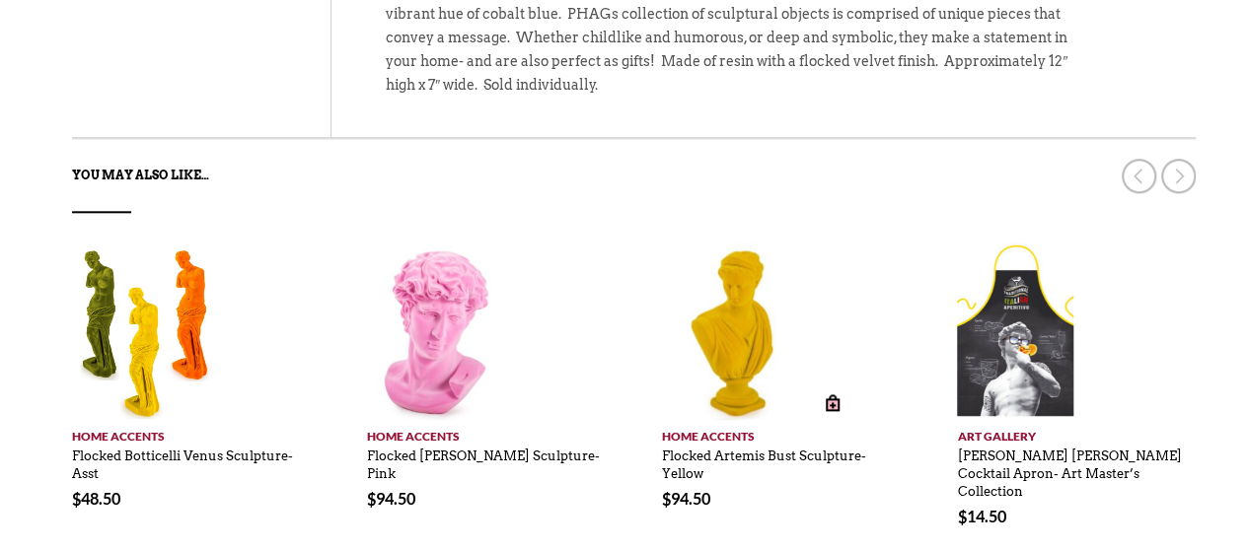
click at [729, 305] on img at bounding box center [736, 332] width 148 height 178
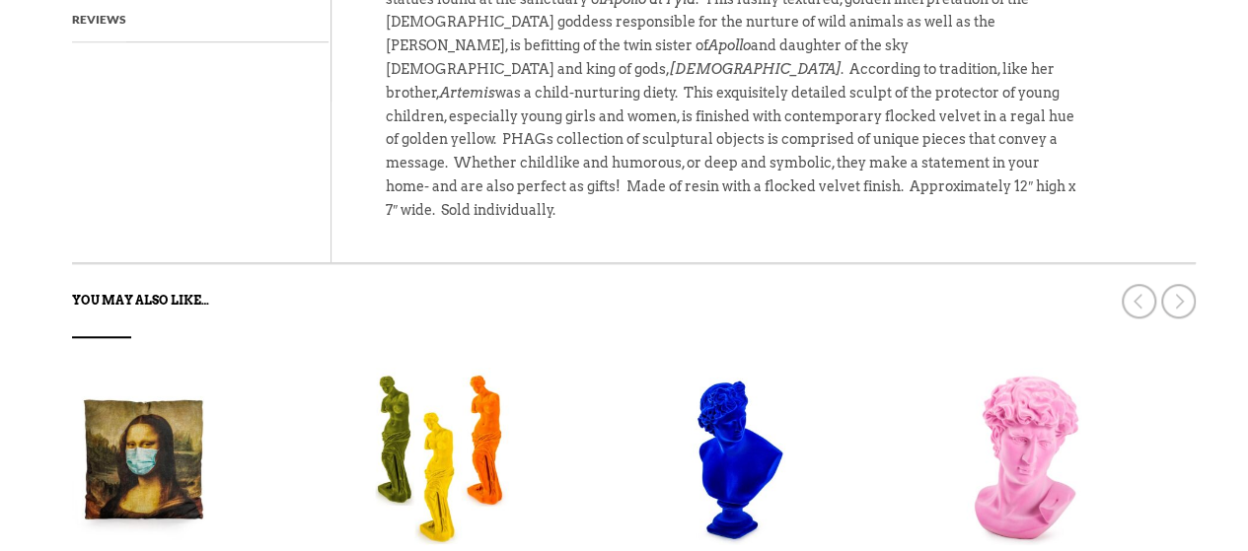
scroll to position [984, 0]
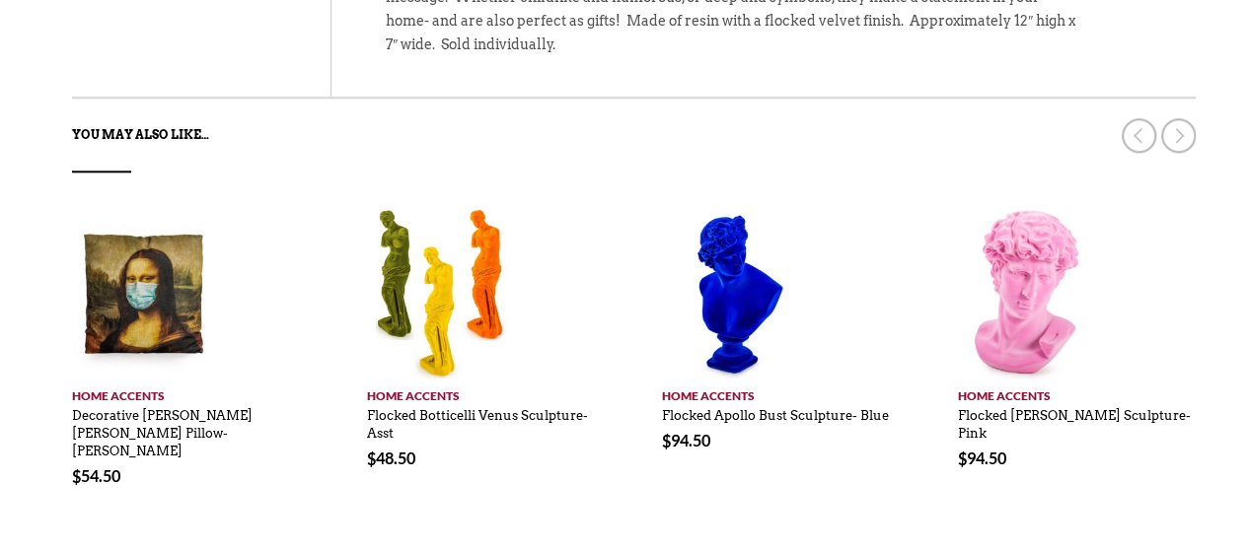
drag, startPoint x: 1246, startPoint y: 330, endPoint x: 1247, endPoint y: 177, distance: 153.9
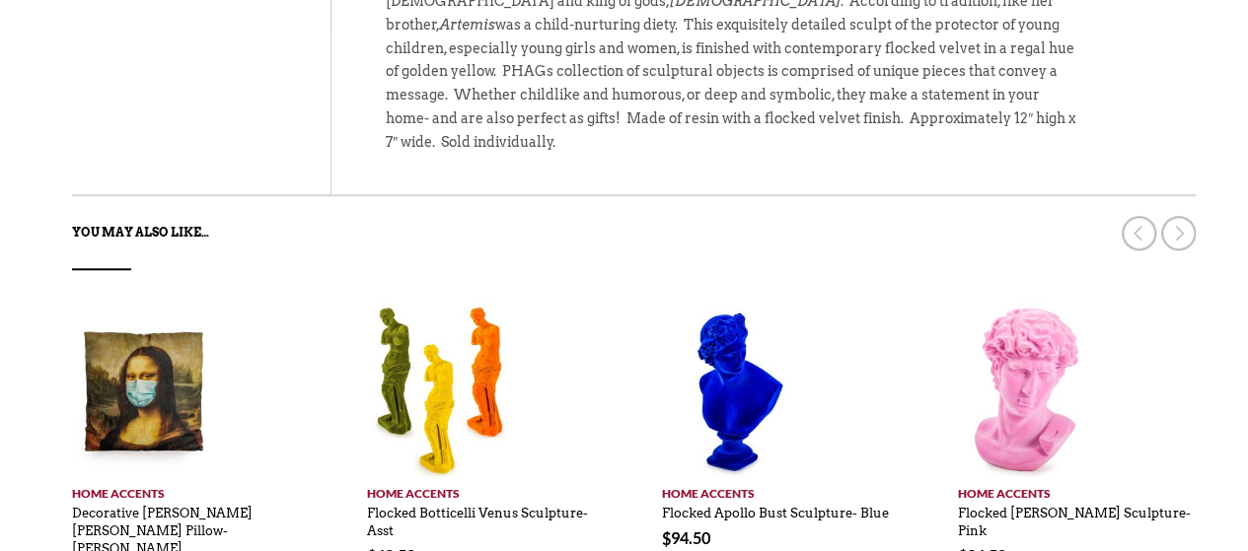
scroll to position [943, 0]
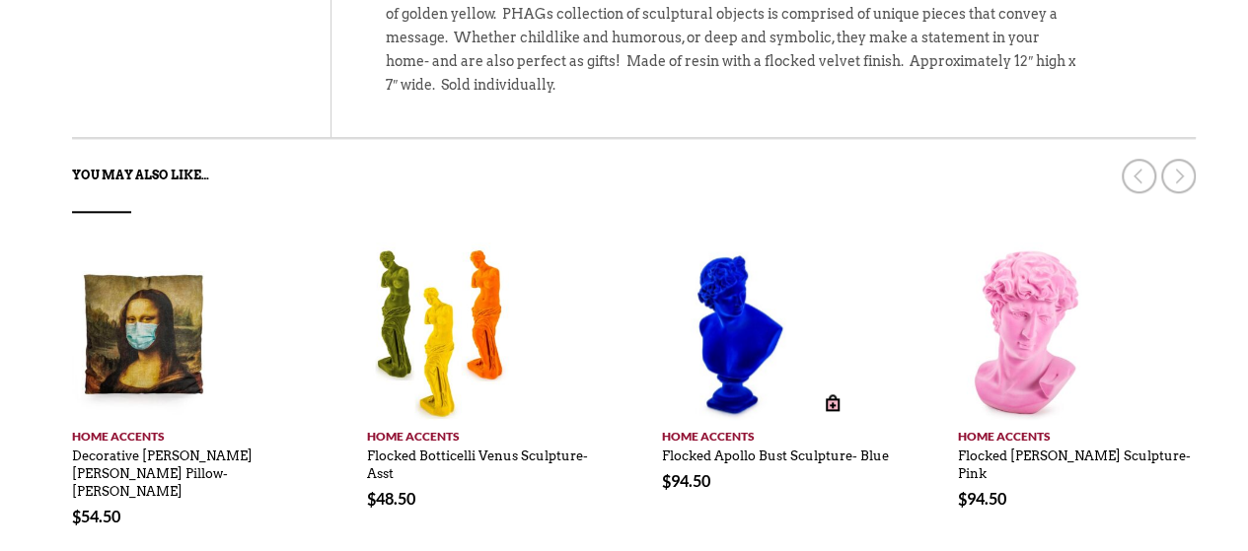
click at [721, 306] on img at bounding box center [736, 332] width 148 height 178
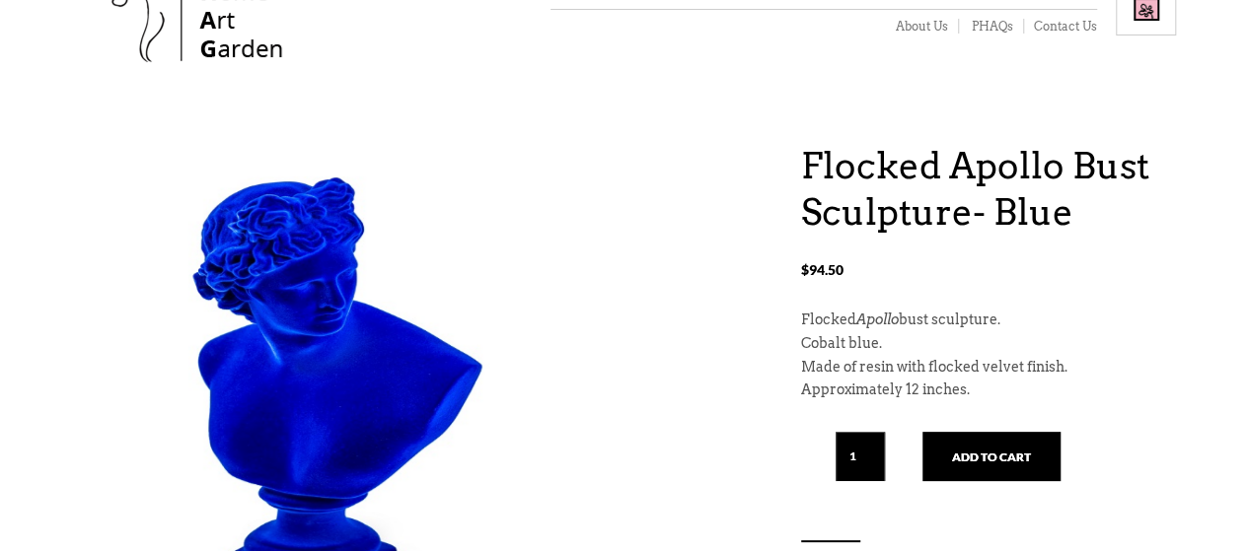
scroll to position [187, 0]
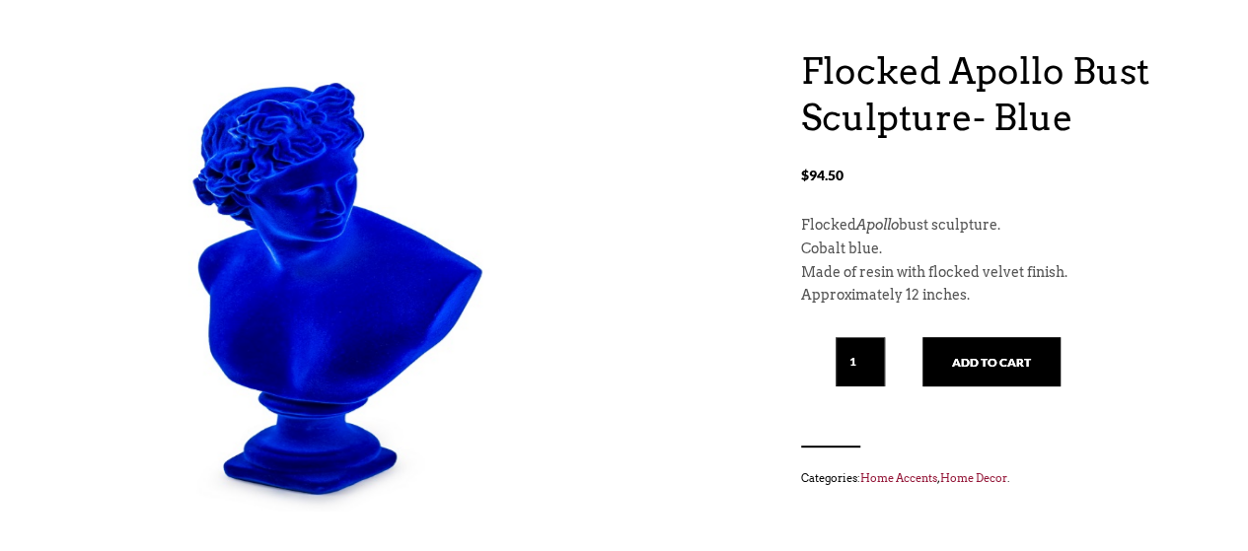
drag, startPoint x: 1261, startPoint y: 65, endPoint x: 1246, endPoint y: 119, distance: 56.2
click at [1246, 119] on html "X Like what you see? Get V ery I mportant P HAG Status Now! Your ALL ACCESS pas…" at bounding box center [624, 88] width 1248 height 551
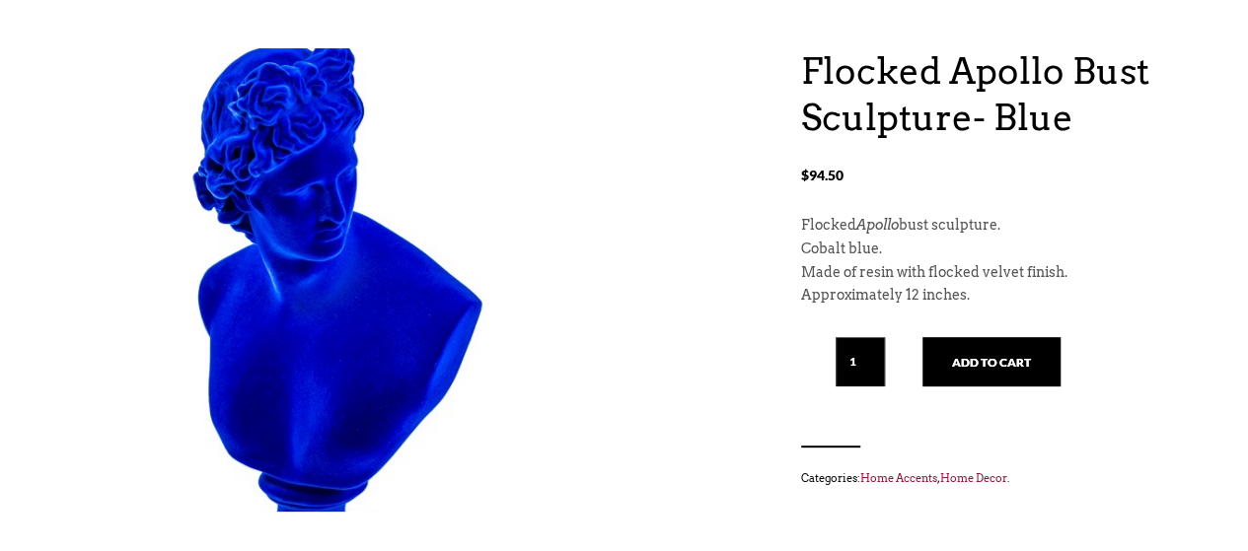
click at [301, 192] on img at bounding box center [323, 315] width 503 height 651
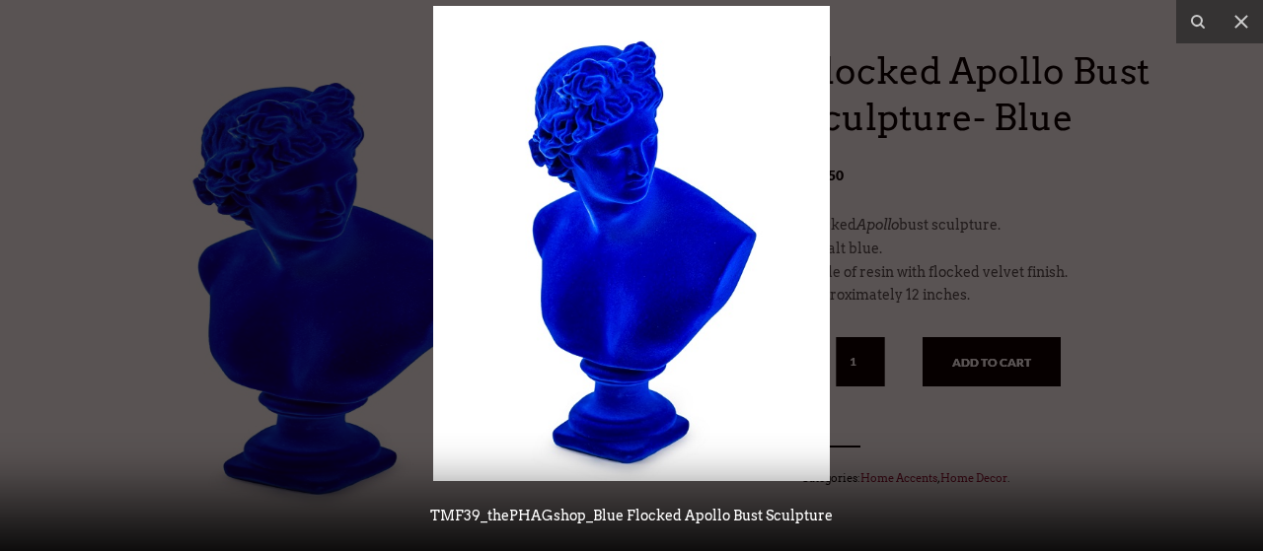
click at [646, 153] on img at bounding box center [631, 243] width 397 height 475
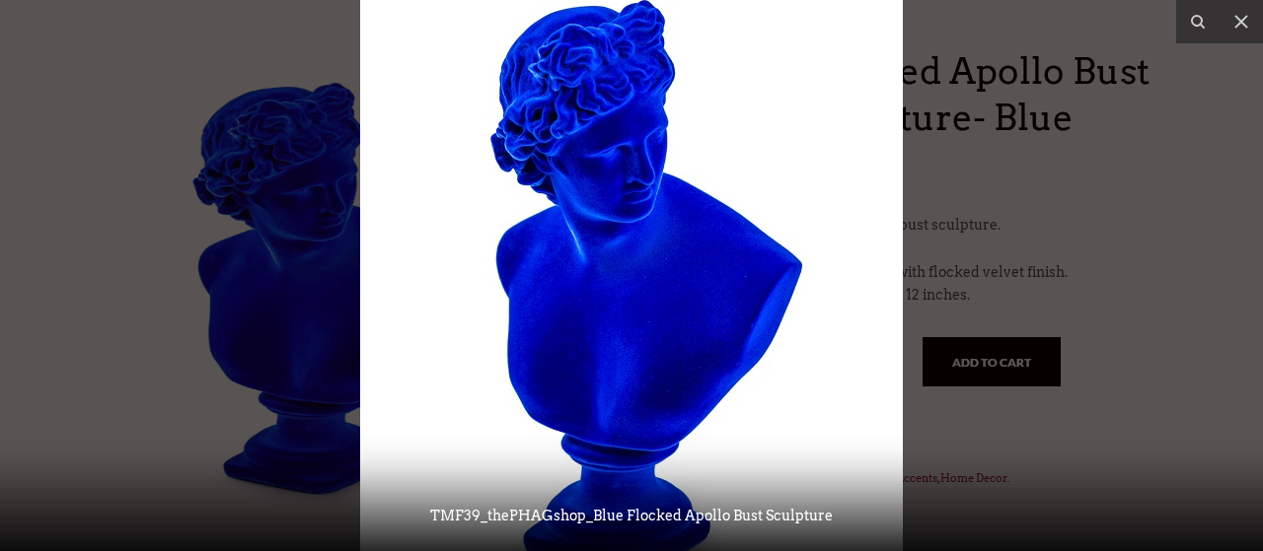
click at [646, 153] on img at bounding box center [631, 277] width 543 height 651
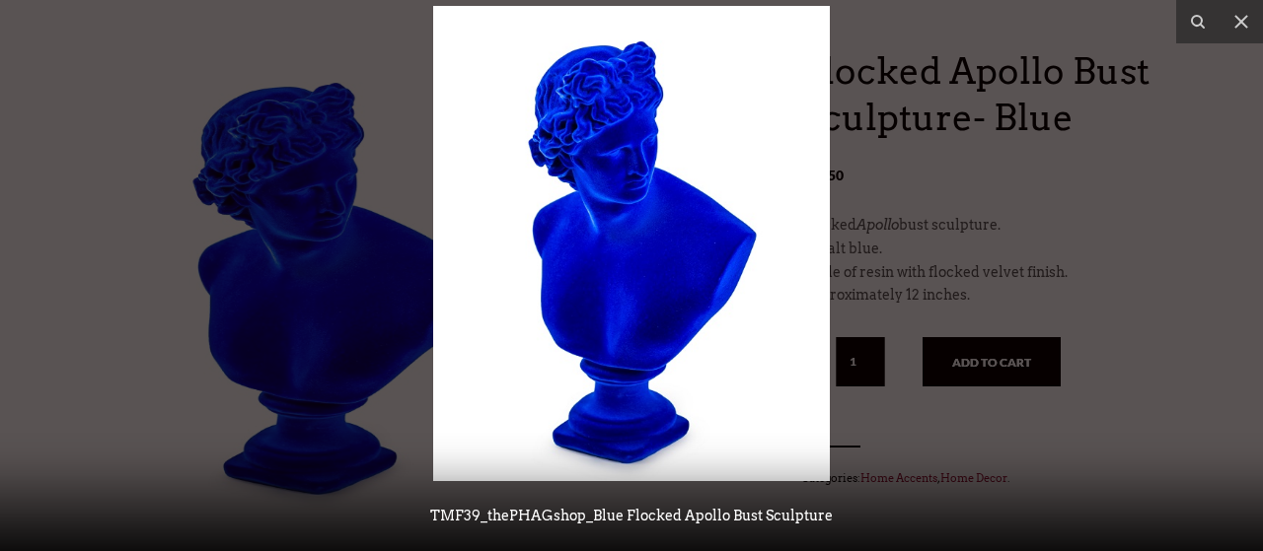
click at [646, 153] on img at bounding box center [631, 243] width 397 height 475
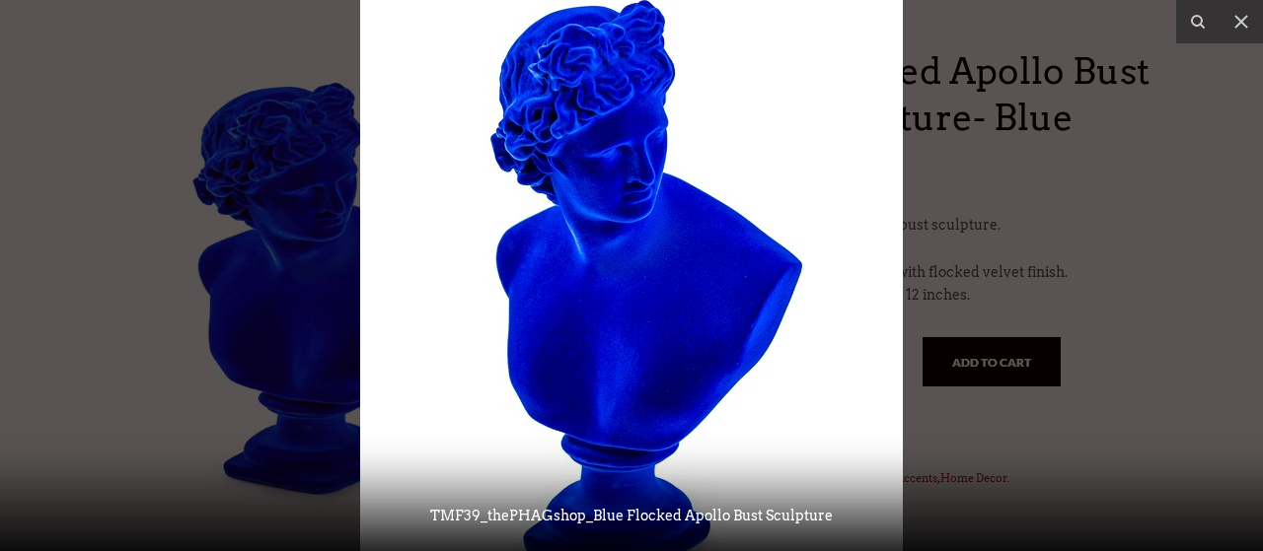
click at [1127, 203] on div at bounding box center [631, 275] width 1263 height 551
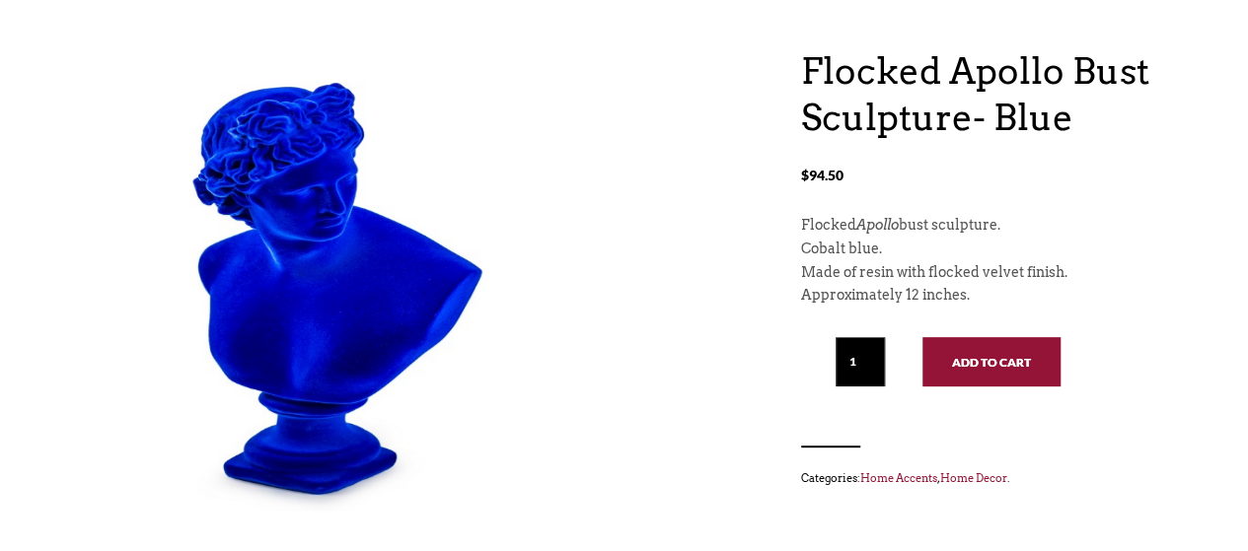
click at [985, 364] on button "Add to cart" at bounding box center [991, 361] width 138 height 49
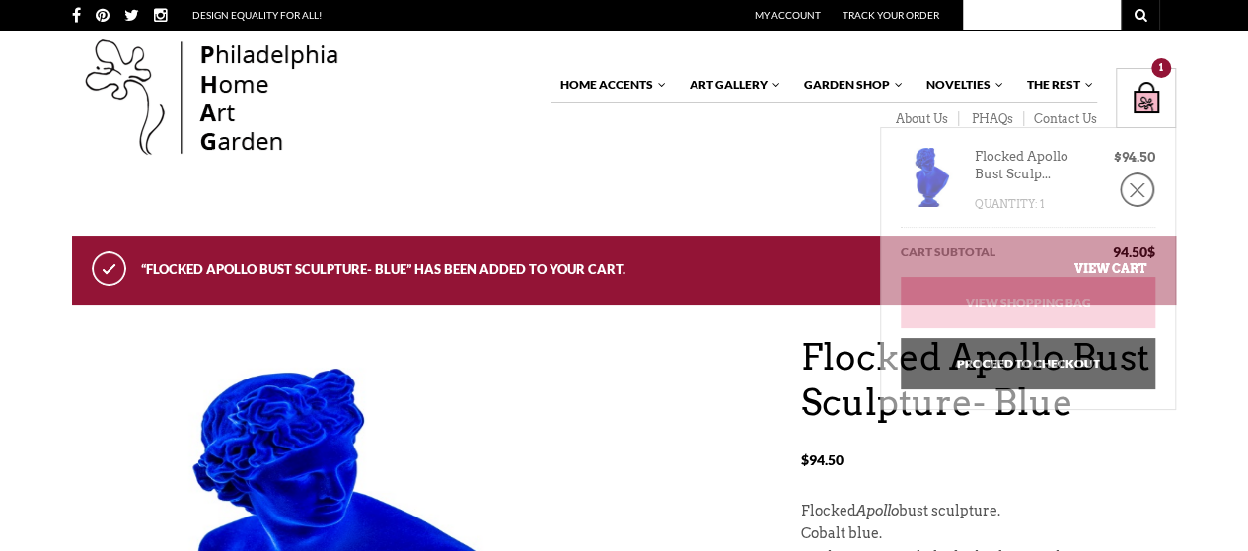
click at [1160, 68] on div "1" at bounding box center [1161, 68] width 20 height 20
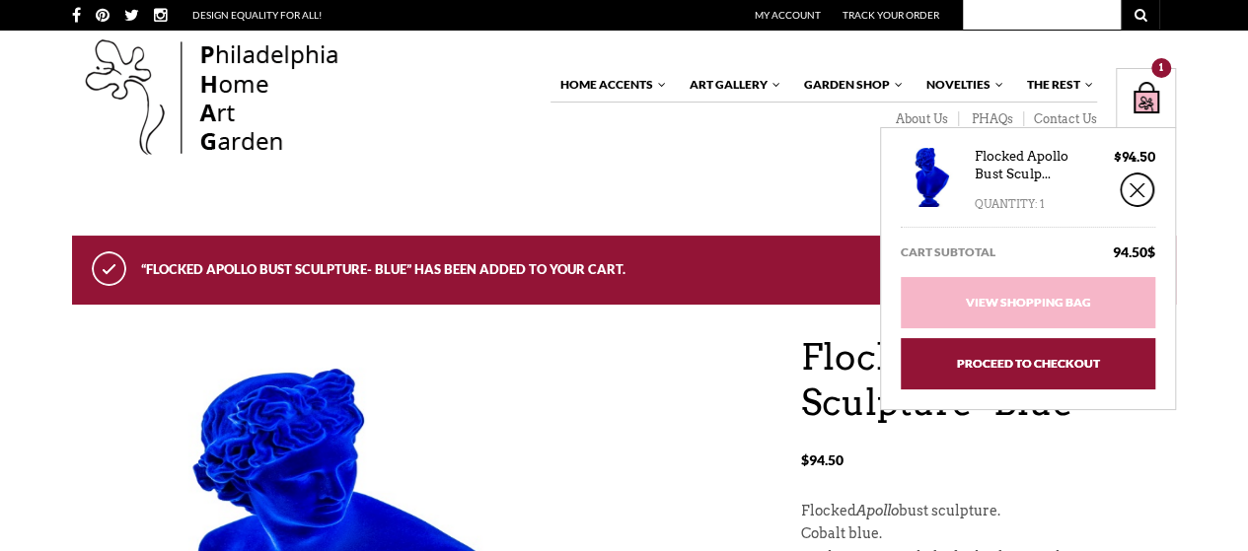
click at [1048, 360] on link "Proceed to Checkout" at bounding box center [1028, 363] width 255 height 51
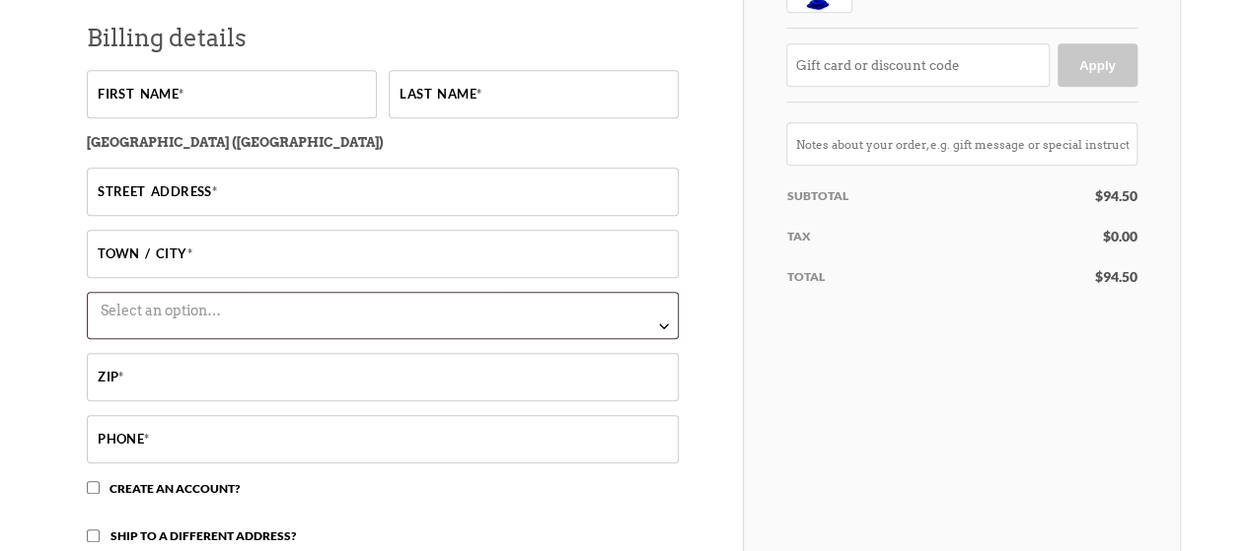
scroll to position [501, 0]
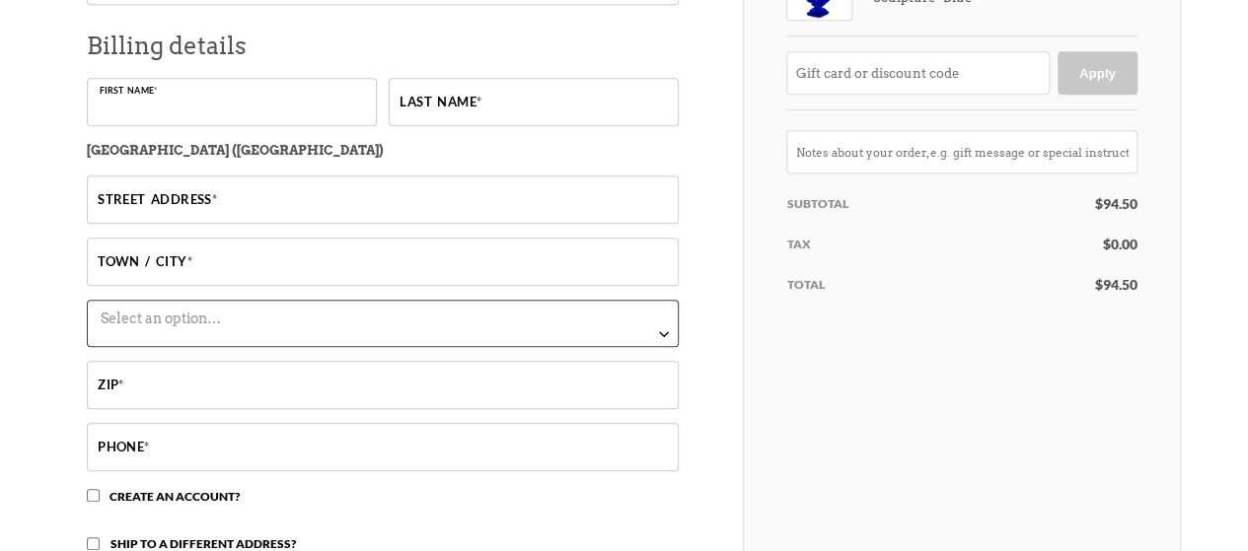
click at [170, 110] on input "First name *" at bounding box center [232, 102] width 290 height 48
type input "Patrick"
type input "patrick.garmone1@gmail.com"
type input "Garmone"
type input "932 SOM Center Road, Apt 102"
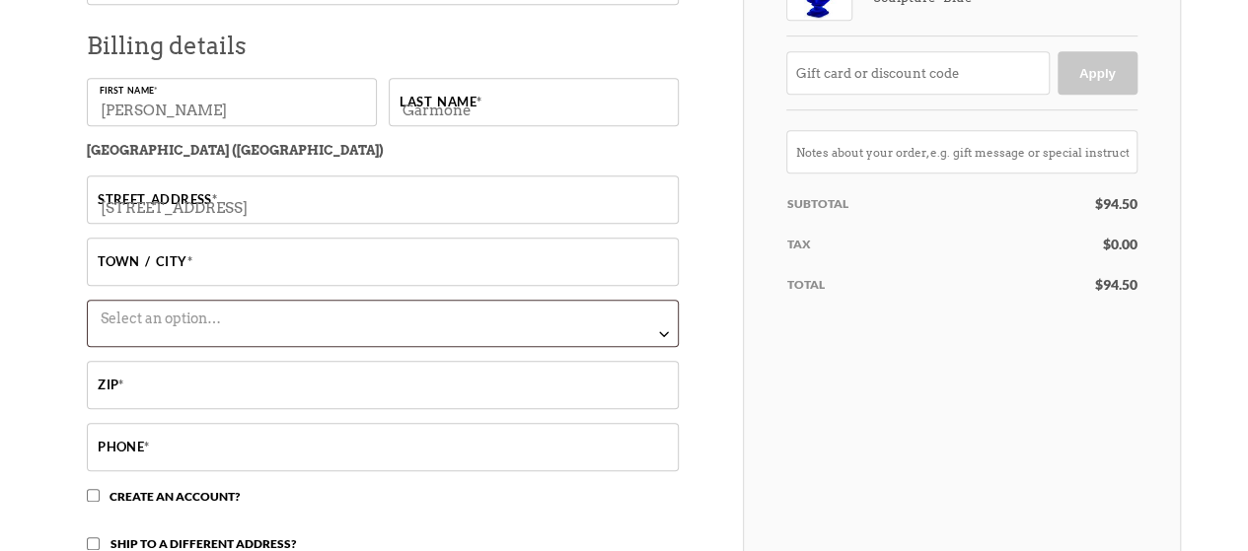
type input "Mayfield Village"
select select "OH"
type input "44143-3574"
type input "2165264589"
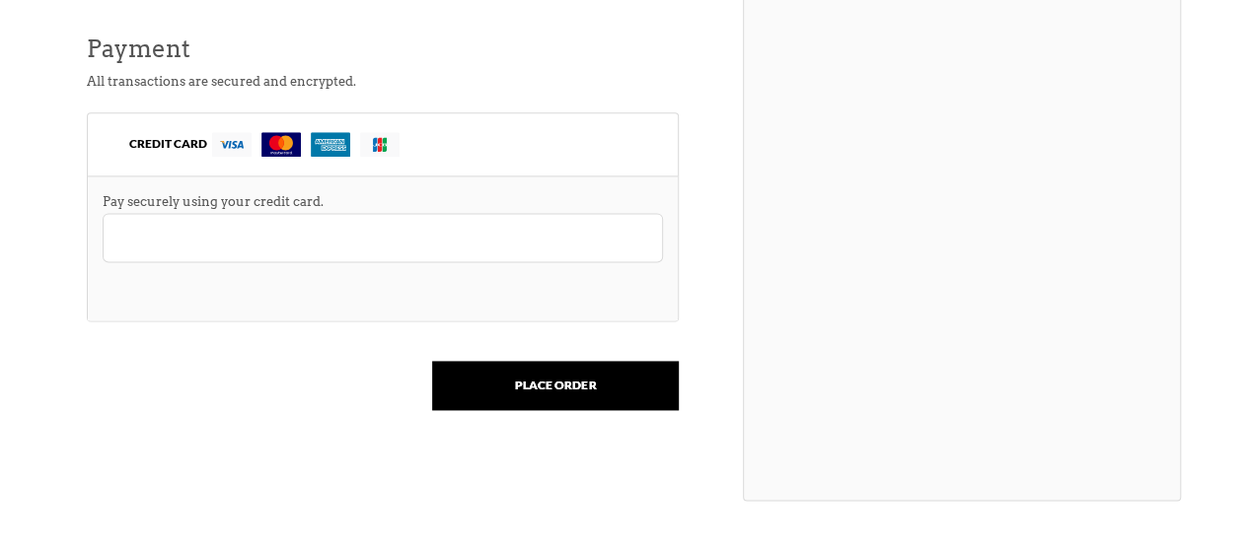
scroll to position [1255, 0]
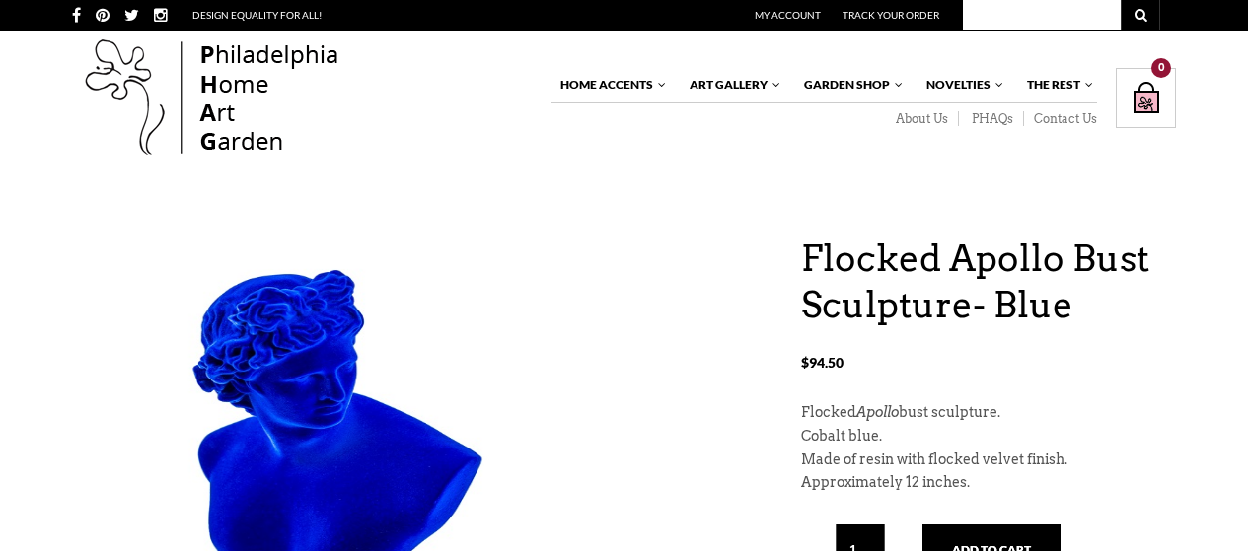
scroll to position [943, 0]
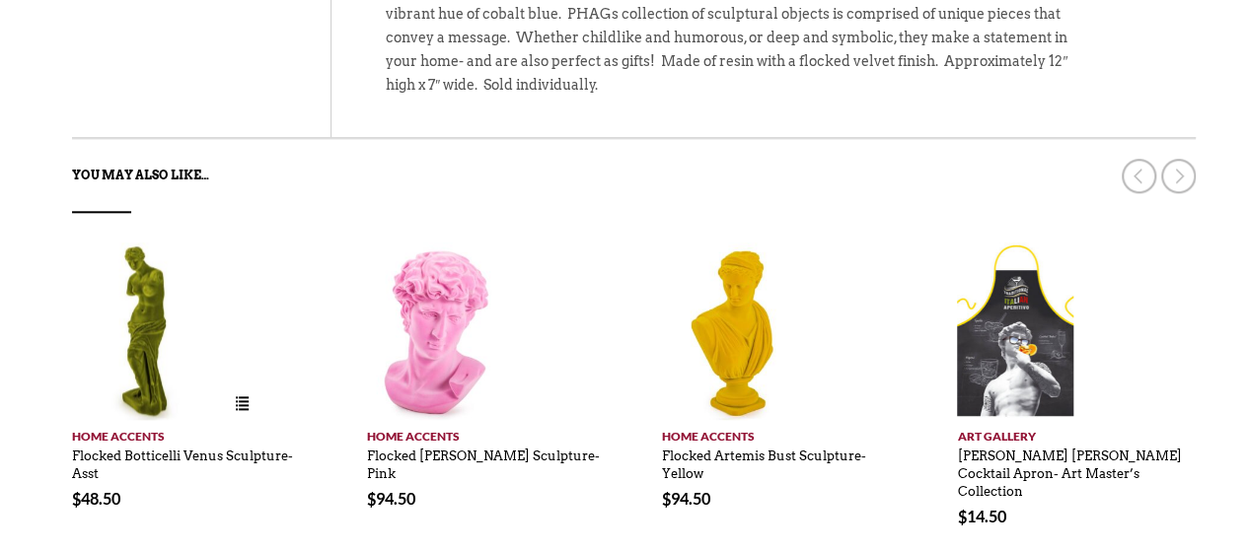
click at [177, 316] on img at bounding box center [146, 332] width 148 height 178
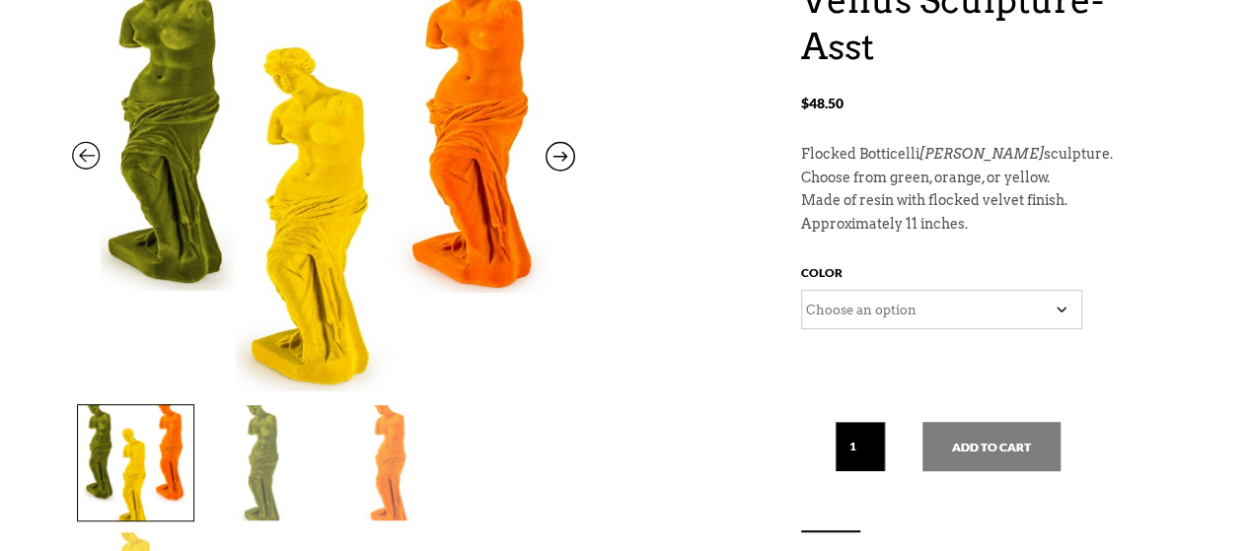
scroll to position [316, 0]
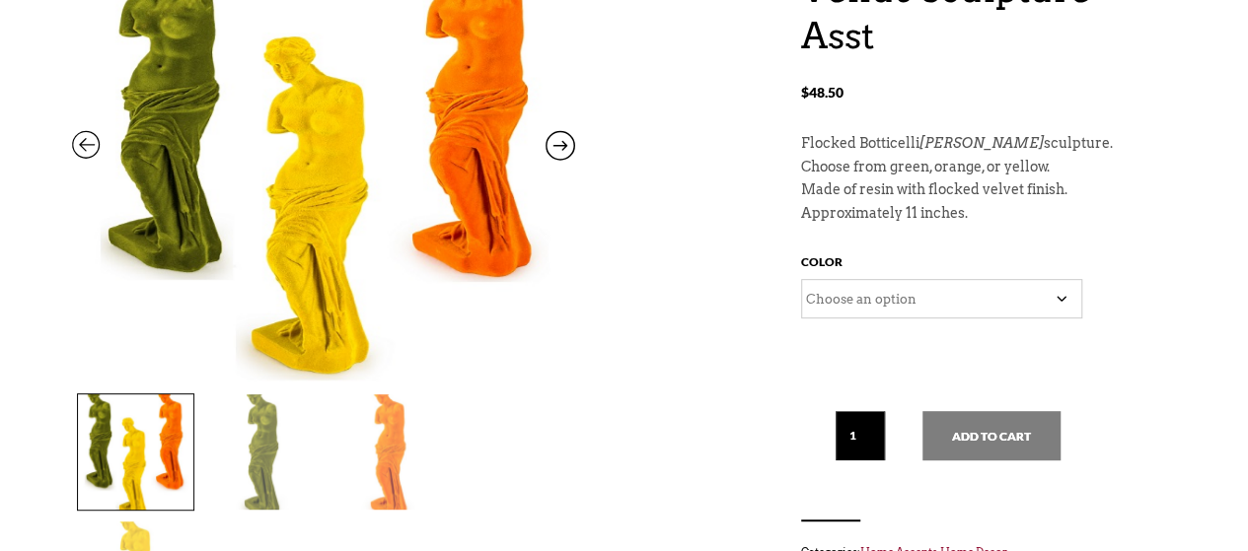
drag, startPoint x: 1257, startPoint y: 56, endPoint x: 1231, endPoint y: 139, distance: 86.7
click at [1057, 302] on select "Choose an option Green Orange Yellow" at bounding box center [941, 298] width 281 height 39
select select "yellow"
click at [801, 279] on select "Choose an option Green Orange Yellow" at bounding box center [941, 298] width 281 height 39
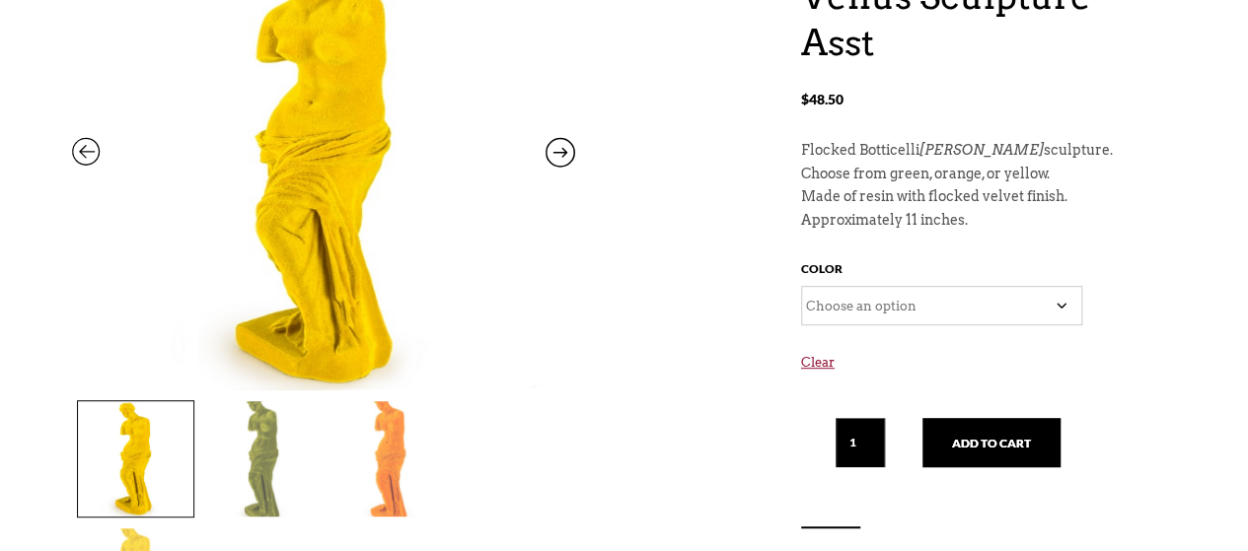
scroll to position [357, 0]
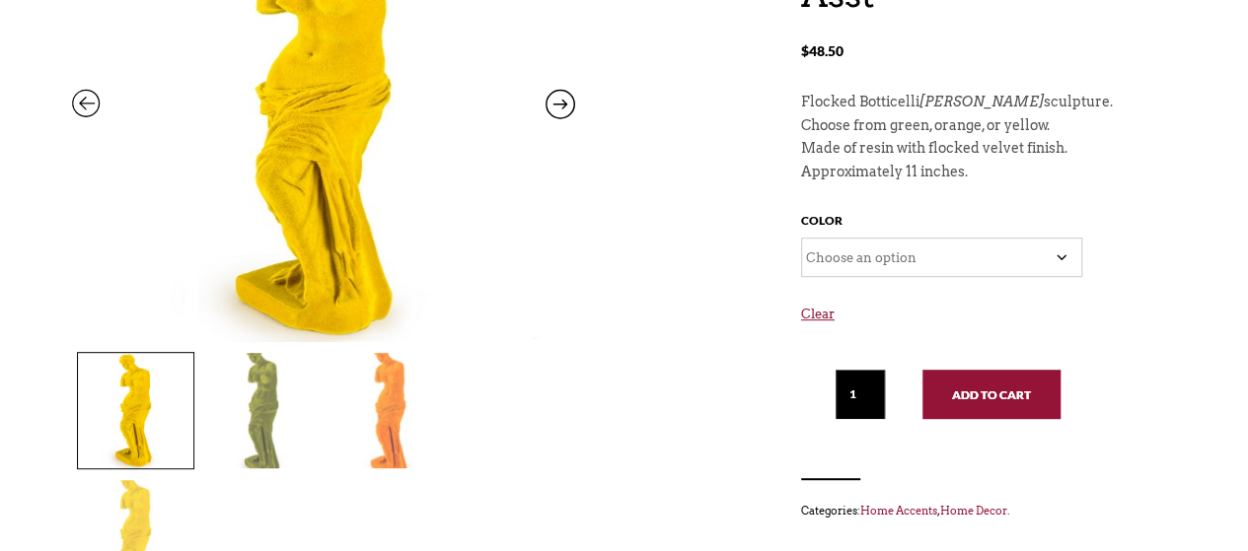
click at [1024, 381] on button "Add to cart" at bounding box center [991, 394] width 138 height 49
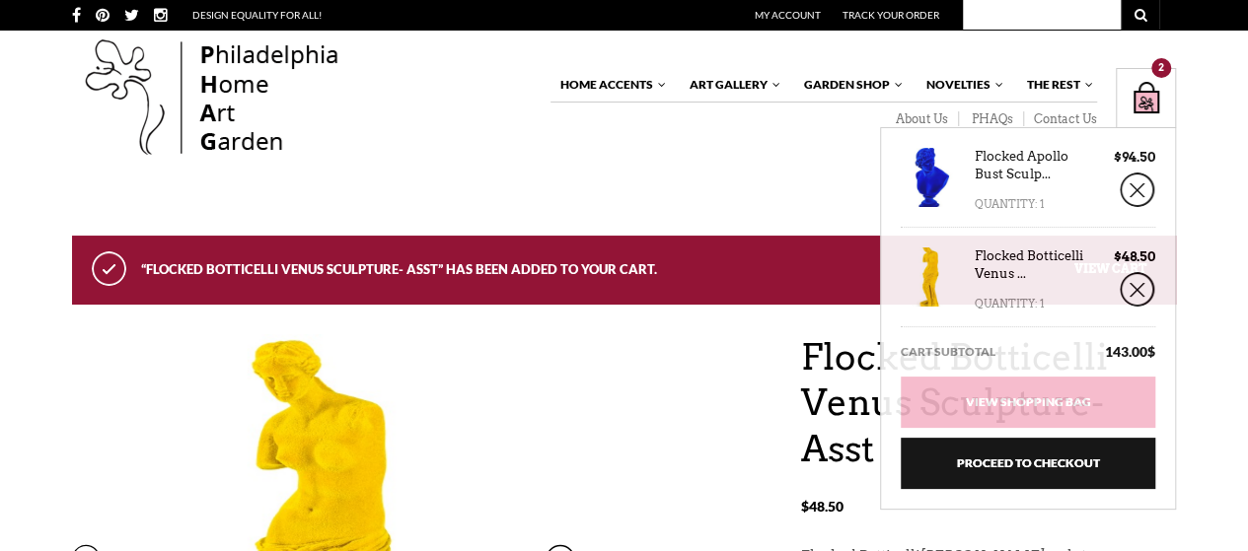
click at [1162, 94] on div "Shopping Bag $ 143.00 / 2 item(s) 2" at bounding box center [1146, 98] width 60 height 60
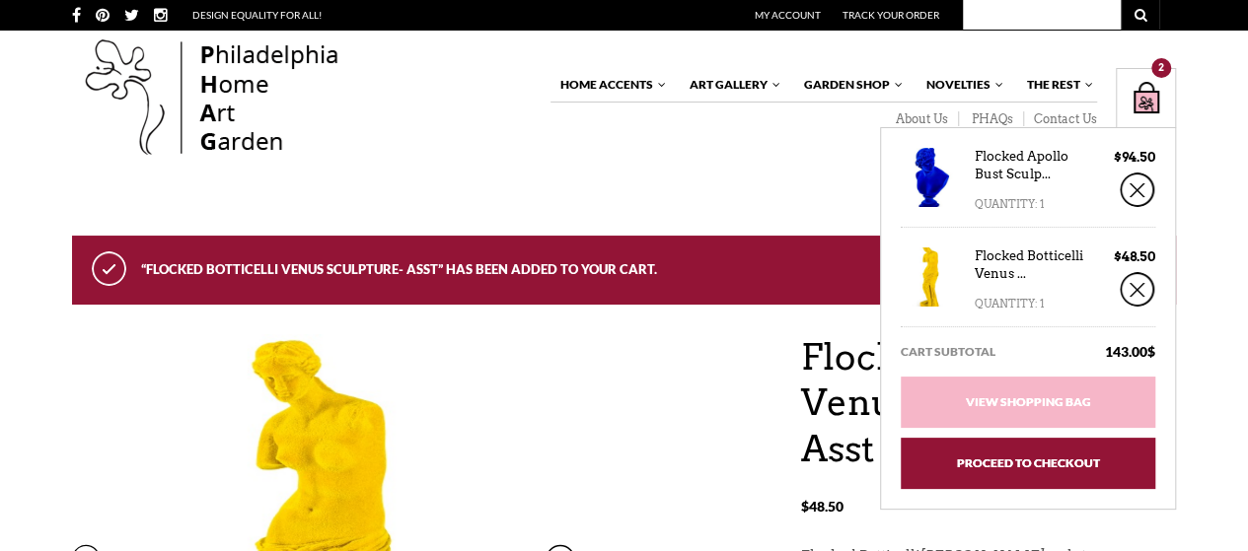
click at [1031, 471] on link "Proceed to Checkout" at bounding box center [1028, 463] width 255 height 51
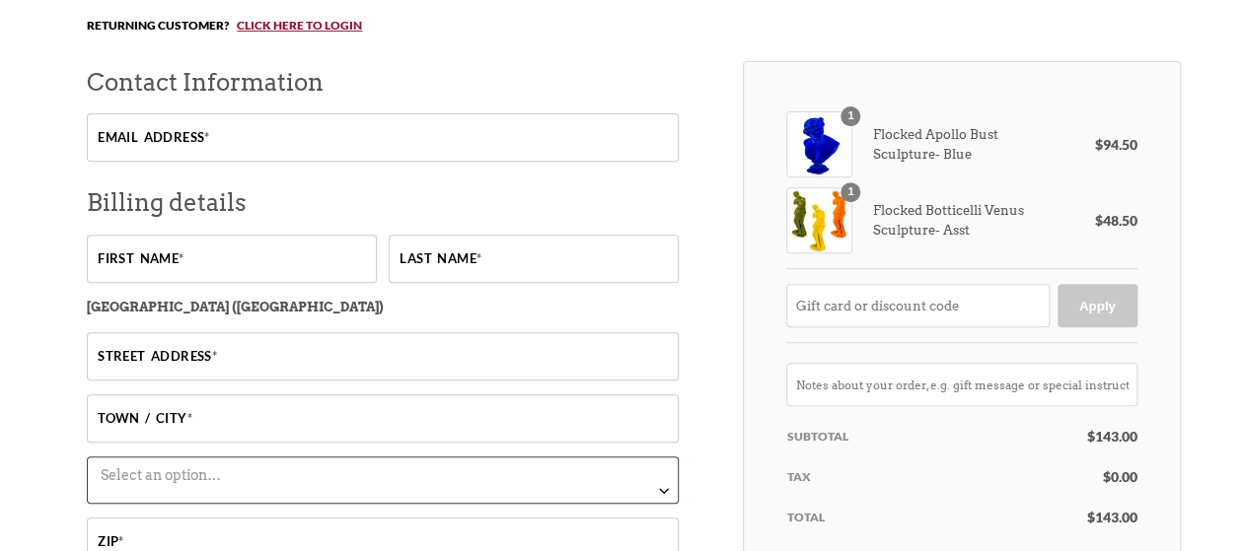
scroll to position [373, 0]
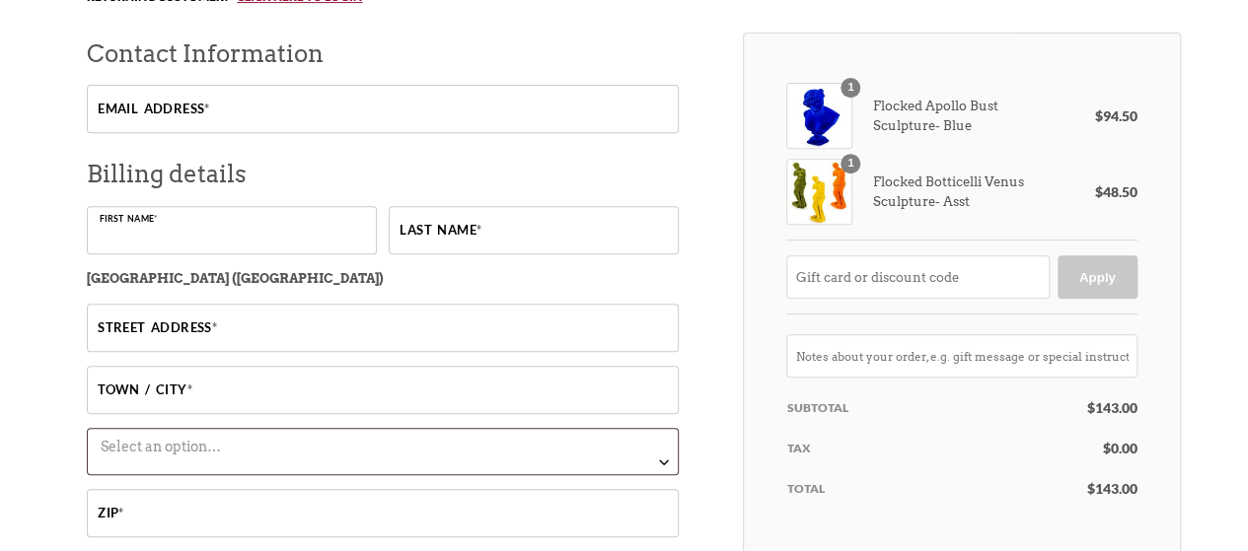
click at [123, 241] on input "First name *" at bounding box center [232, 230] width 290 height 48
type input "Patrick"
type input "patrick.garmone1@gmail.com"
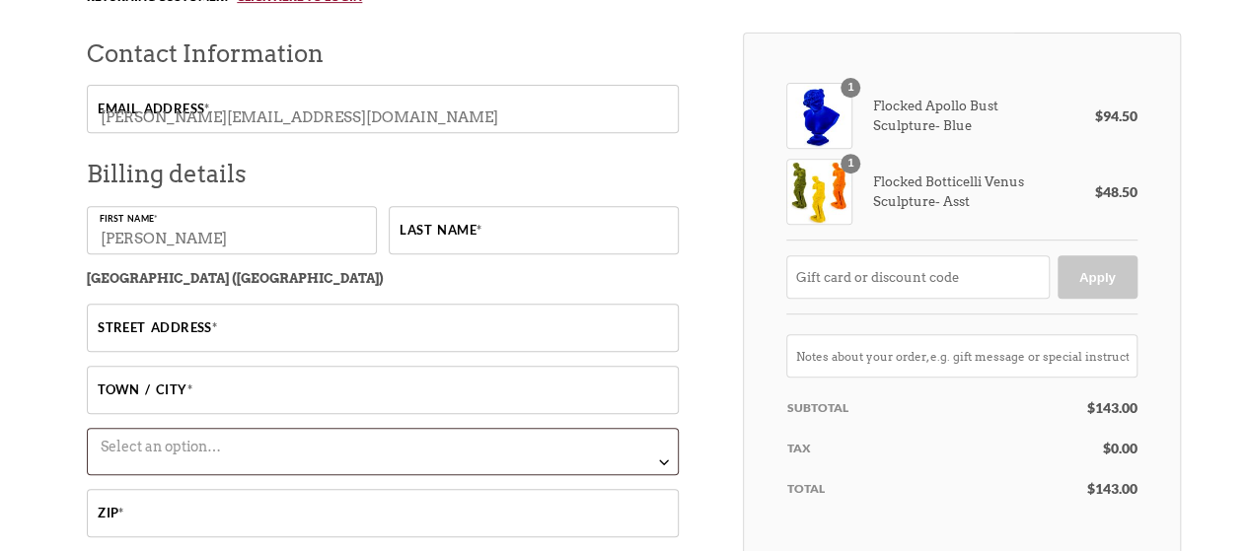
type input "Garmone"
type input "932 SOM Center Road, Apt 102"
type input "Mayfield Village"
select select "OH"
type input "44143-3574"
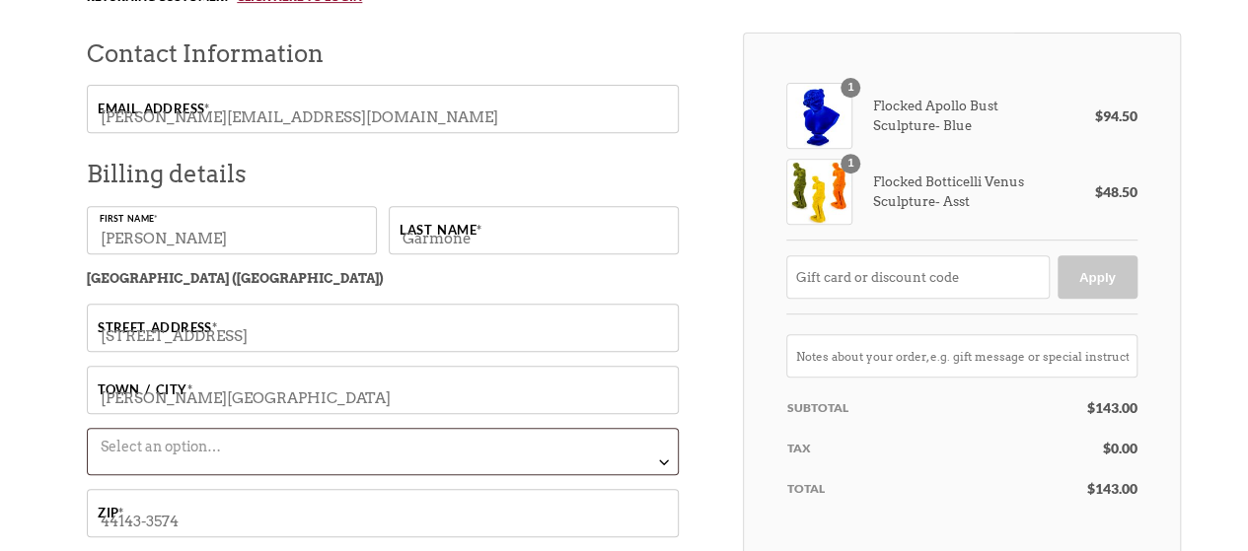
type input "2165264589"
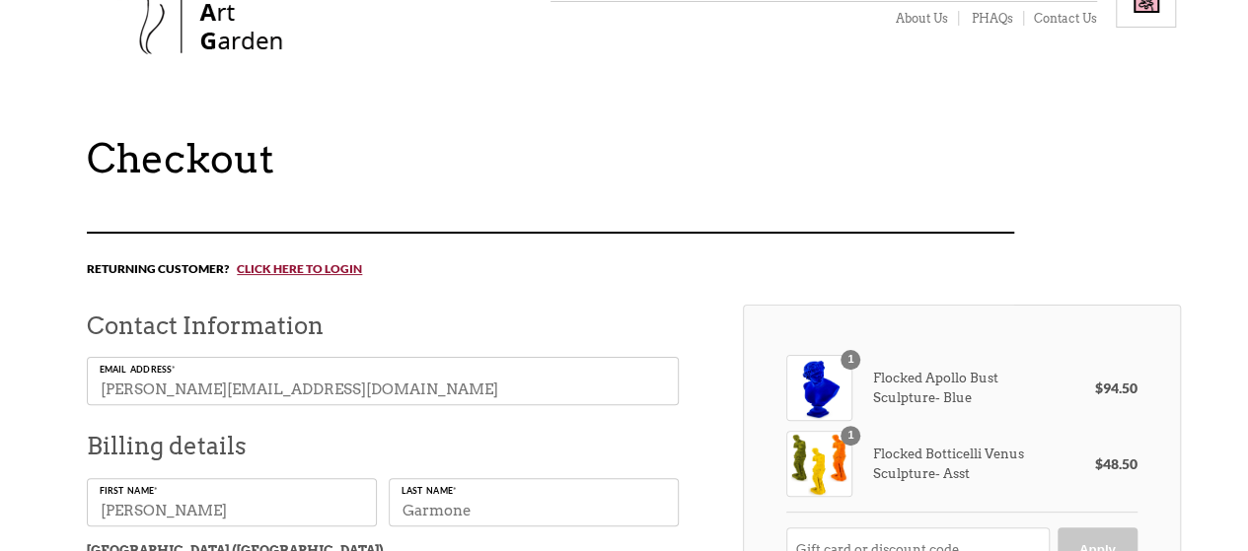
scroll to position [0, 0]
